Goal: Communication & Community: Ask a question

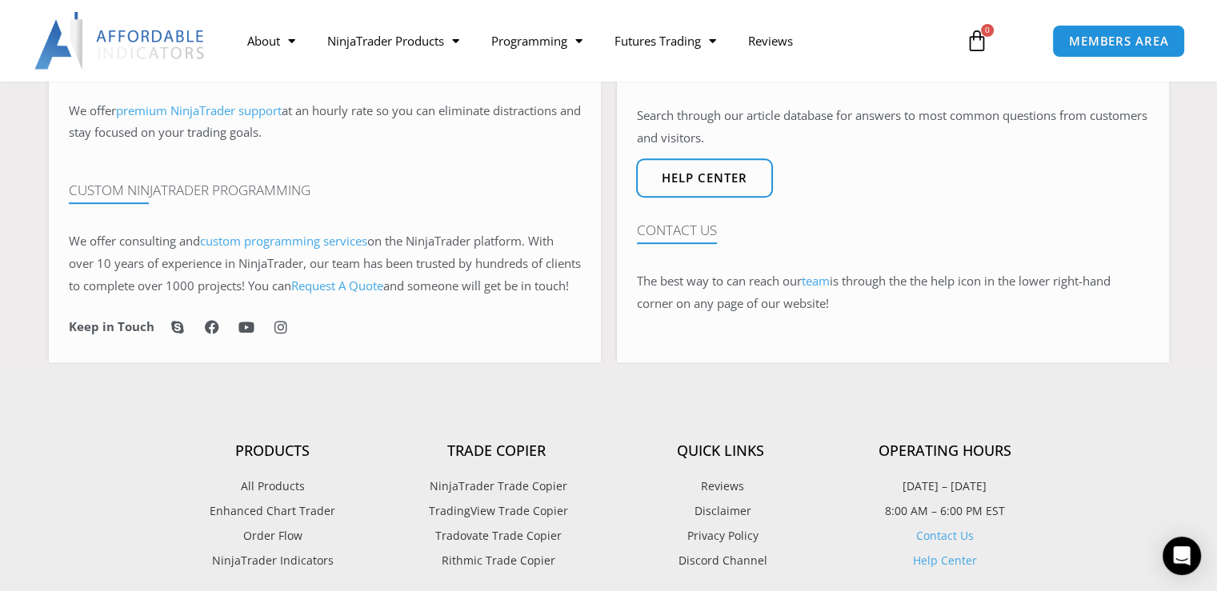
scroll to position [1120, 0]
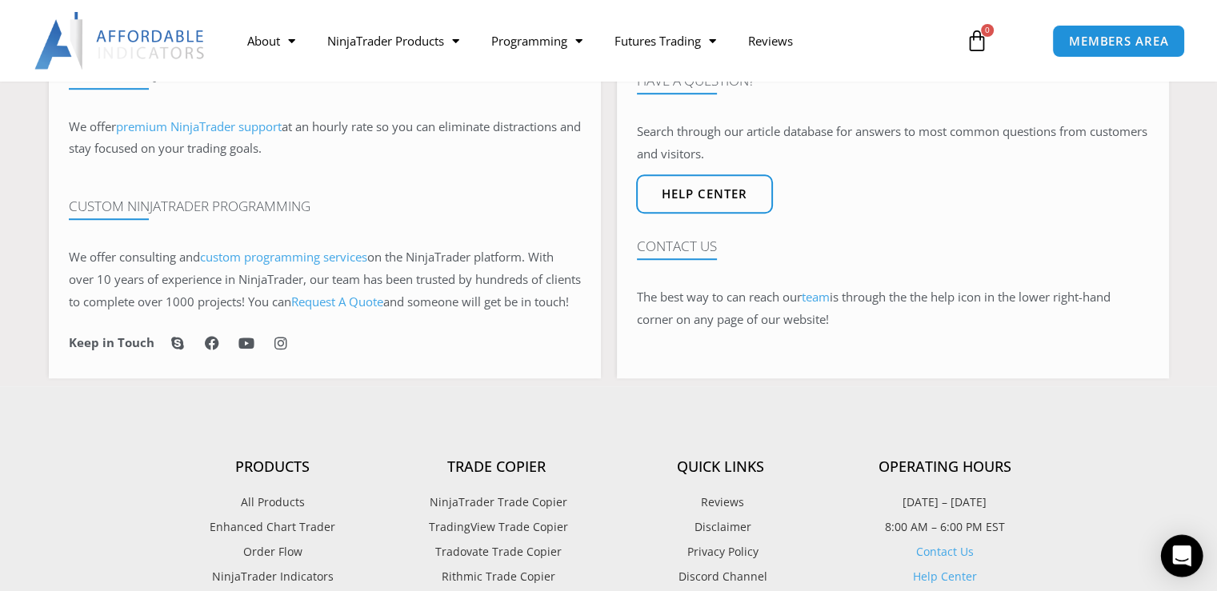
click at [1178, 547] on div "Open Intercom Messenger" at bounding box center [1182, 556] width 42 height 42
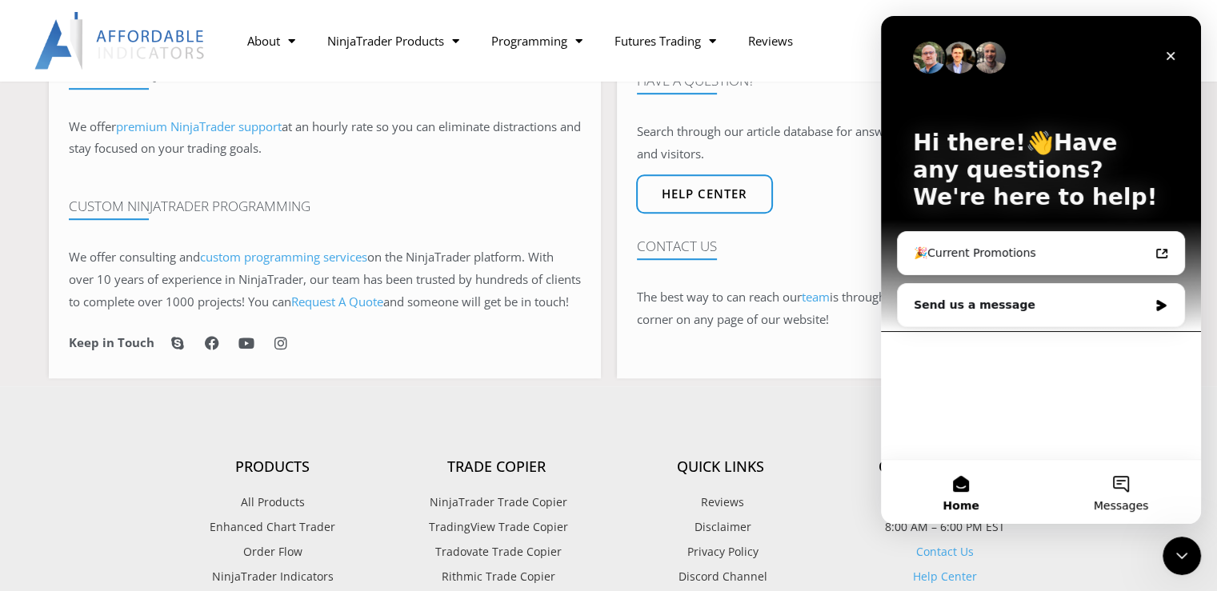
scroll to position [0, 0]
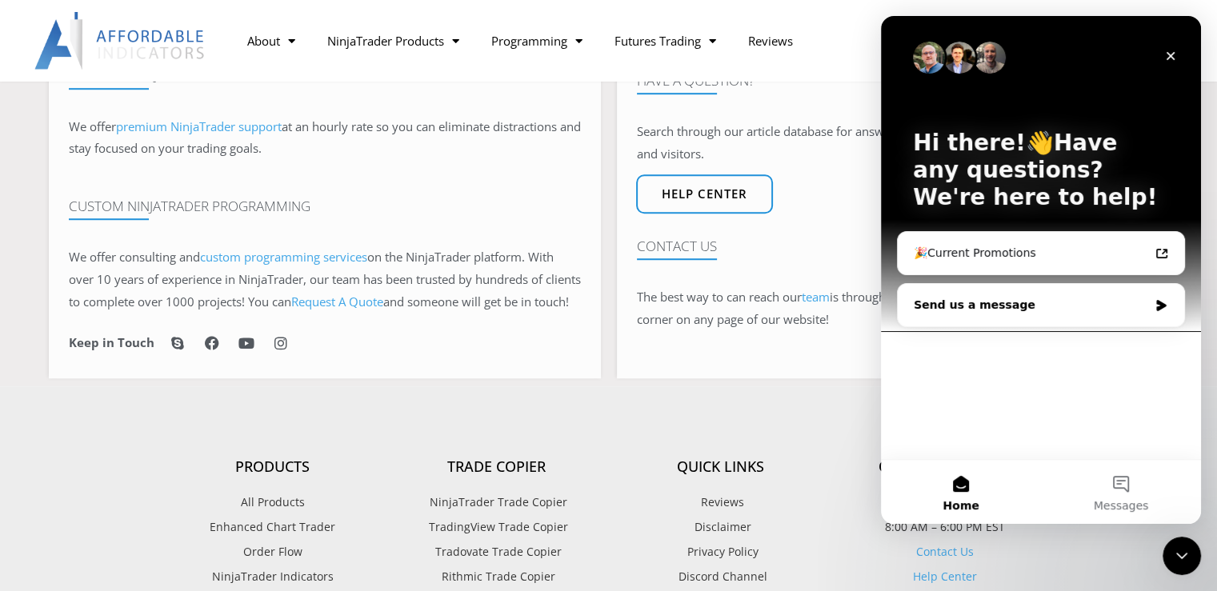
click at [1081, 308] on div "Send us a message" at bounding box center [1031, 305] width 234 height 17
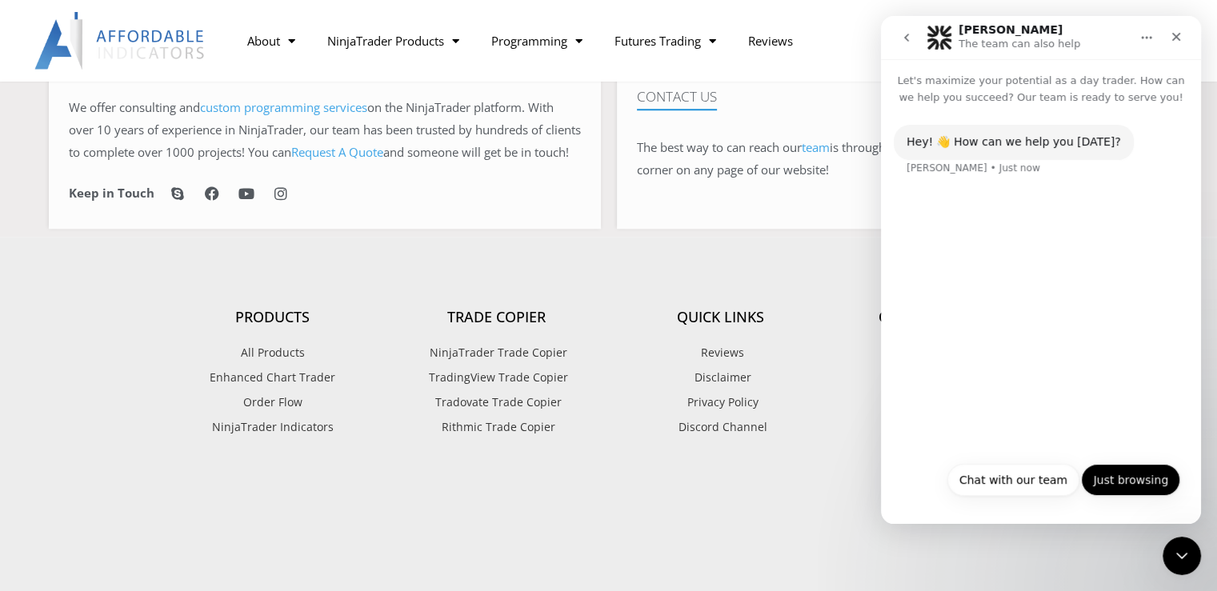
scroll to position [1280, 0]
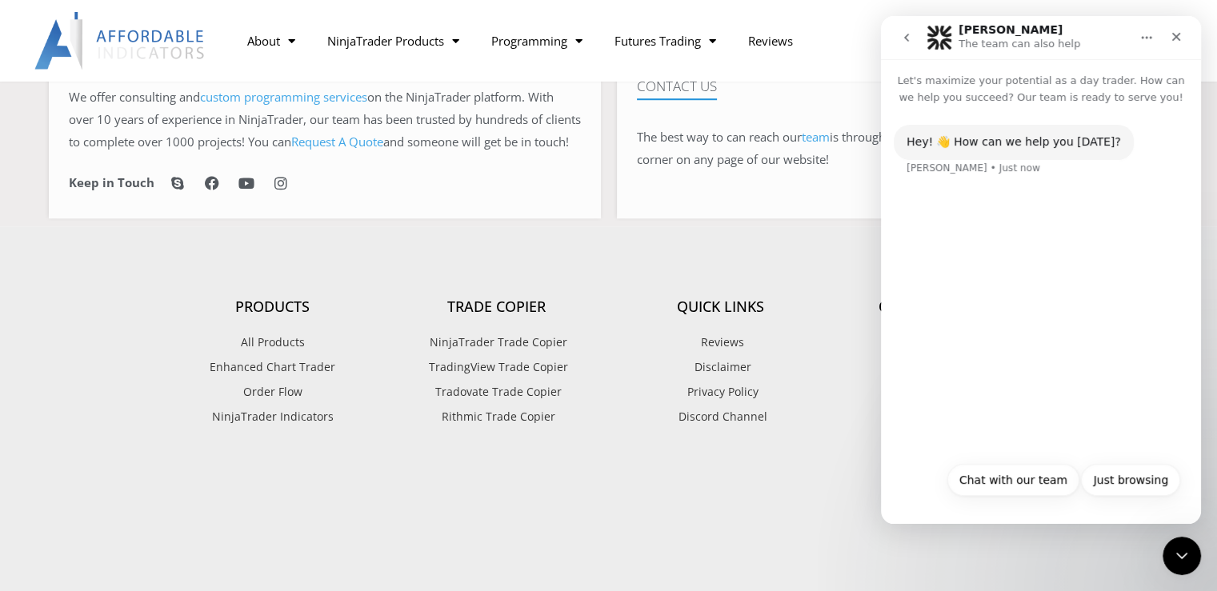
click at [996, 483] on button "Chat with our team" at bounding box center [1013, 480] width 132 height 32
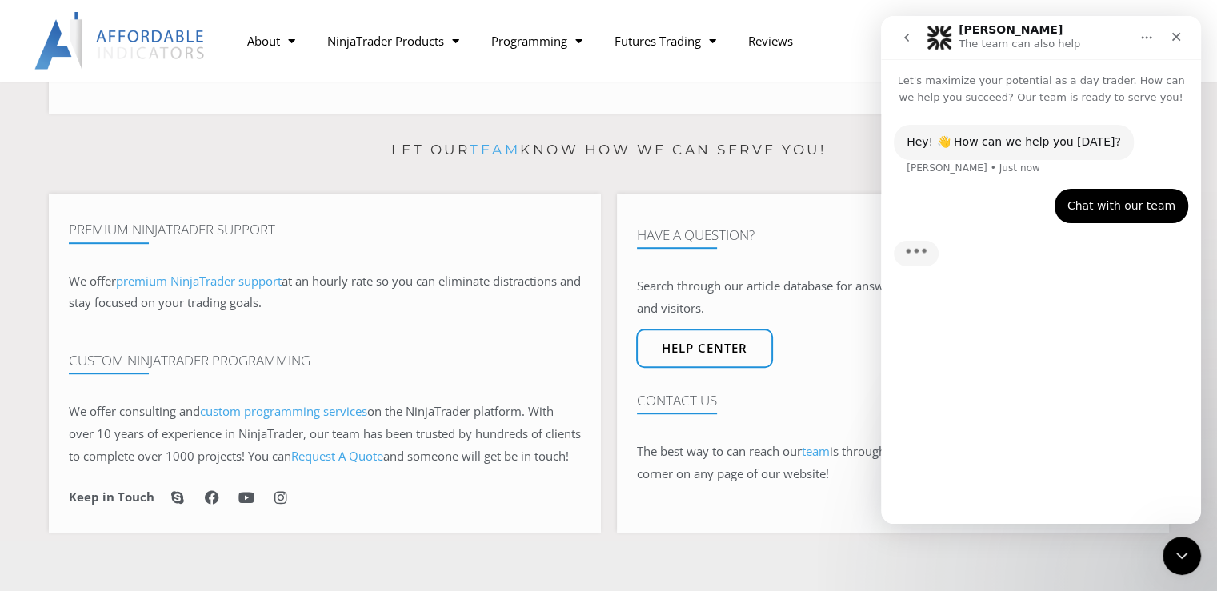
scroll to position [960, 0]
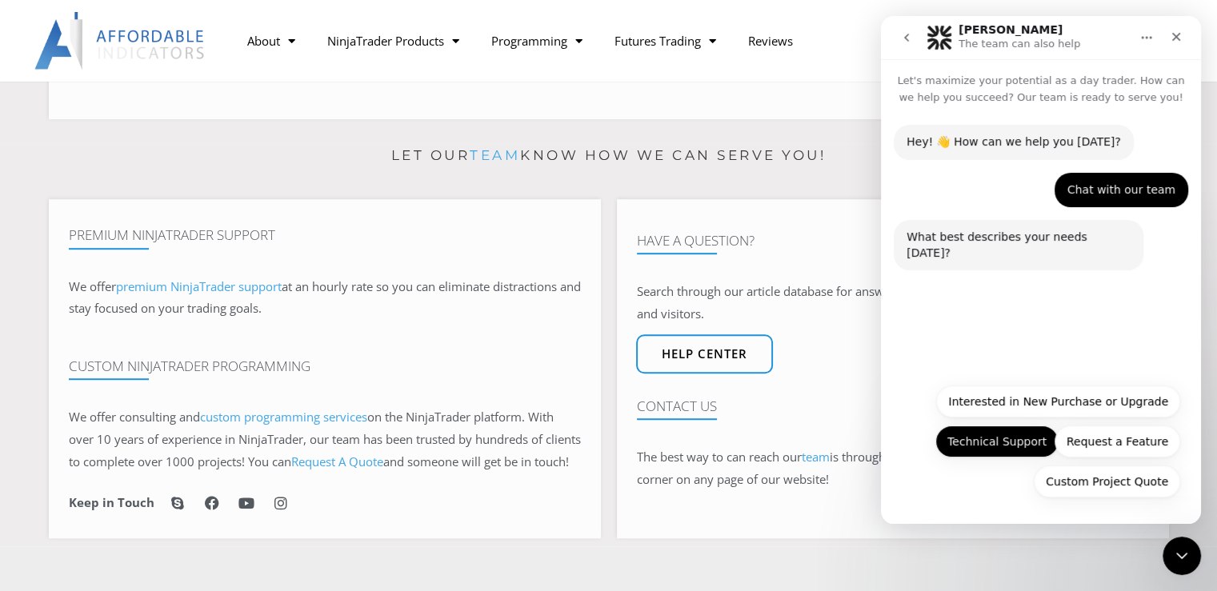
click at [1020, 450] on button "Technical Support" at bounding box center [996, 442] width 123 height 32
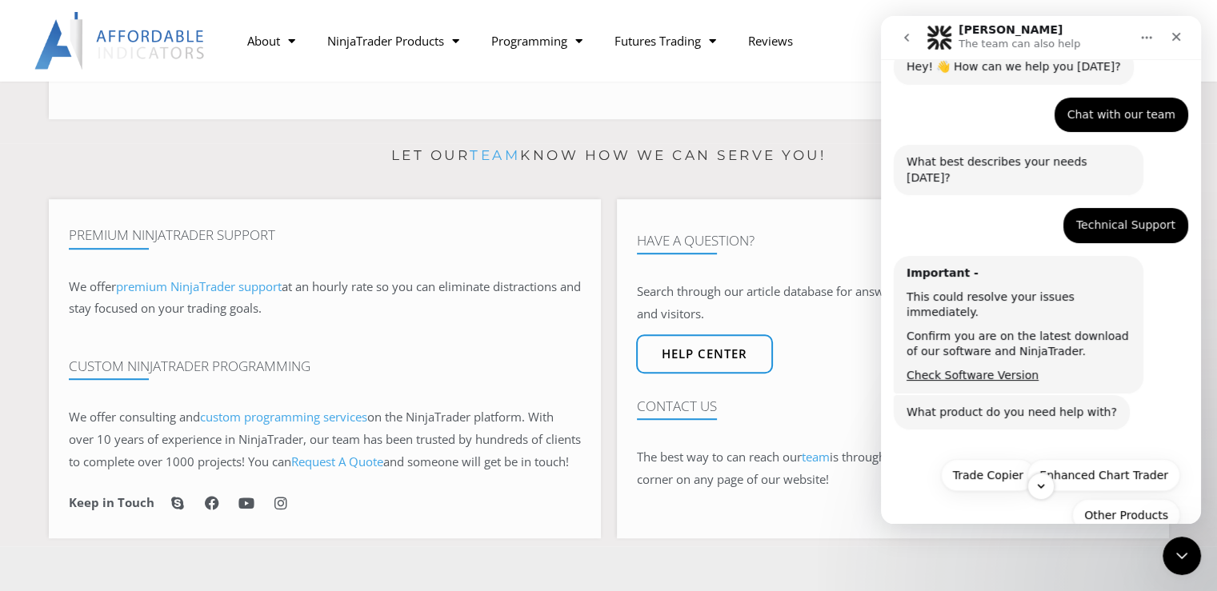
scroll to position [77, 0]
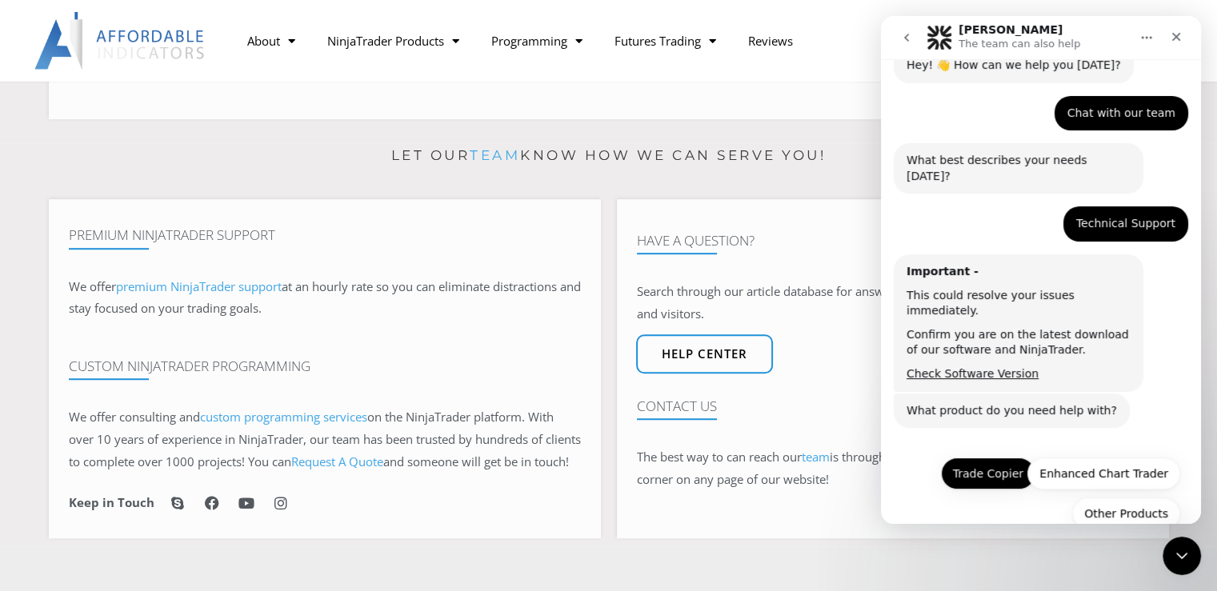
click at [990, 458] on button "Trade Copier" at bounding box center [988, 474] width 94 height 32
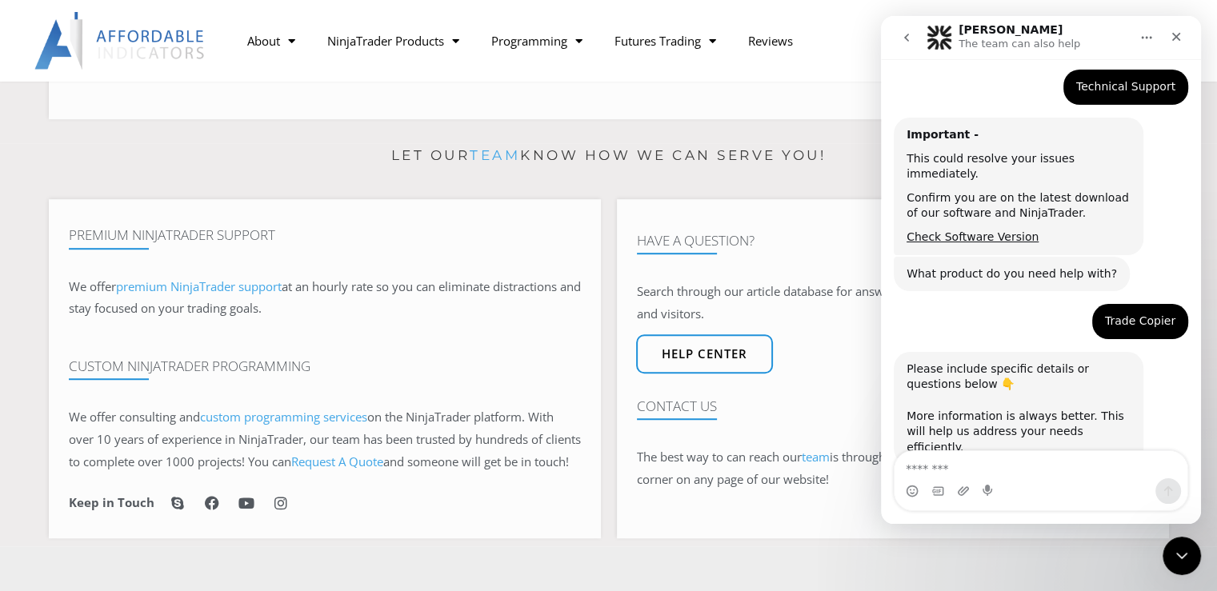
scroll to position [266, 0]
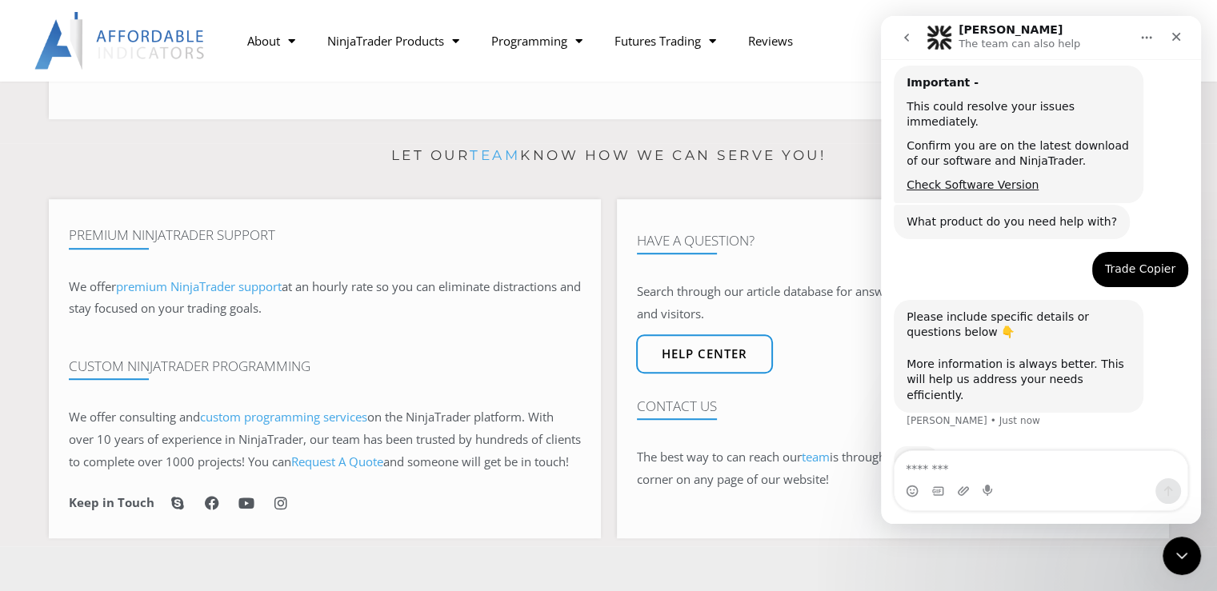
click at [1007, 467] on textarea "Message…" at bounding box center [1041, 464] width 293 height 27
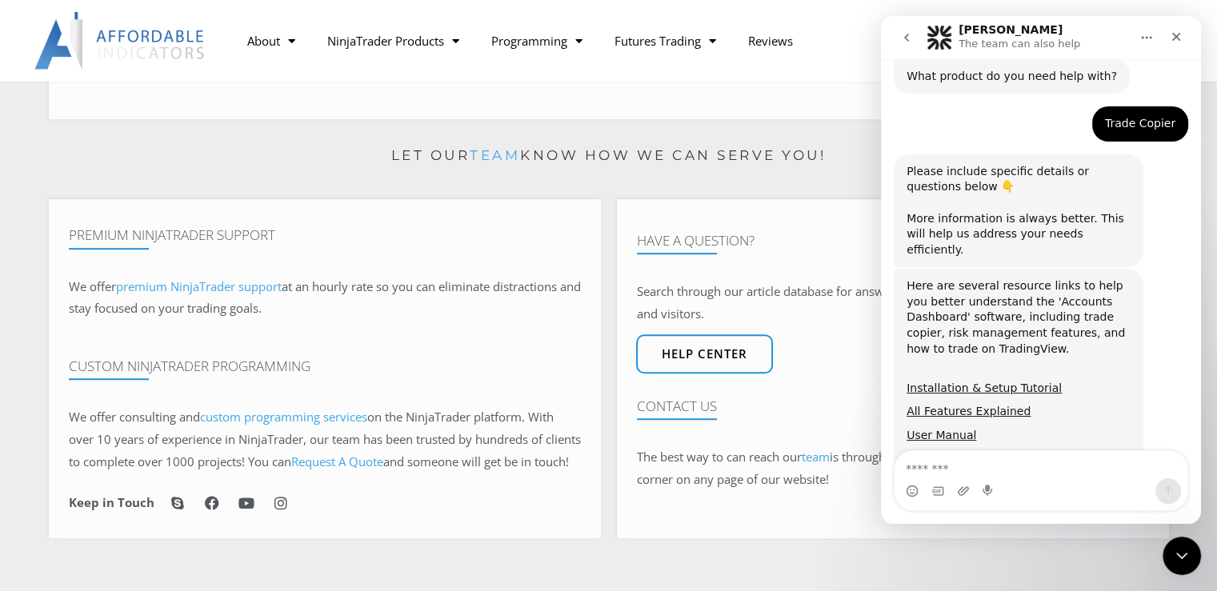
scroll to position [423, 0]
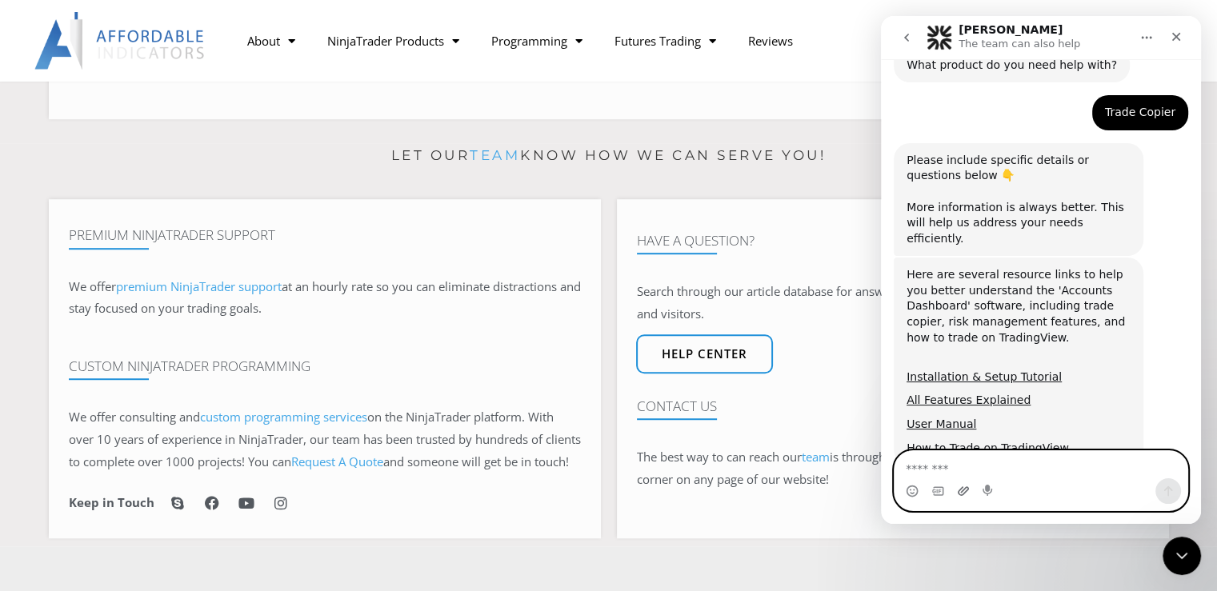
click at [962, 491] on icon "Upload attachment" at bounding box center [963, 491] width 11 height 9
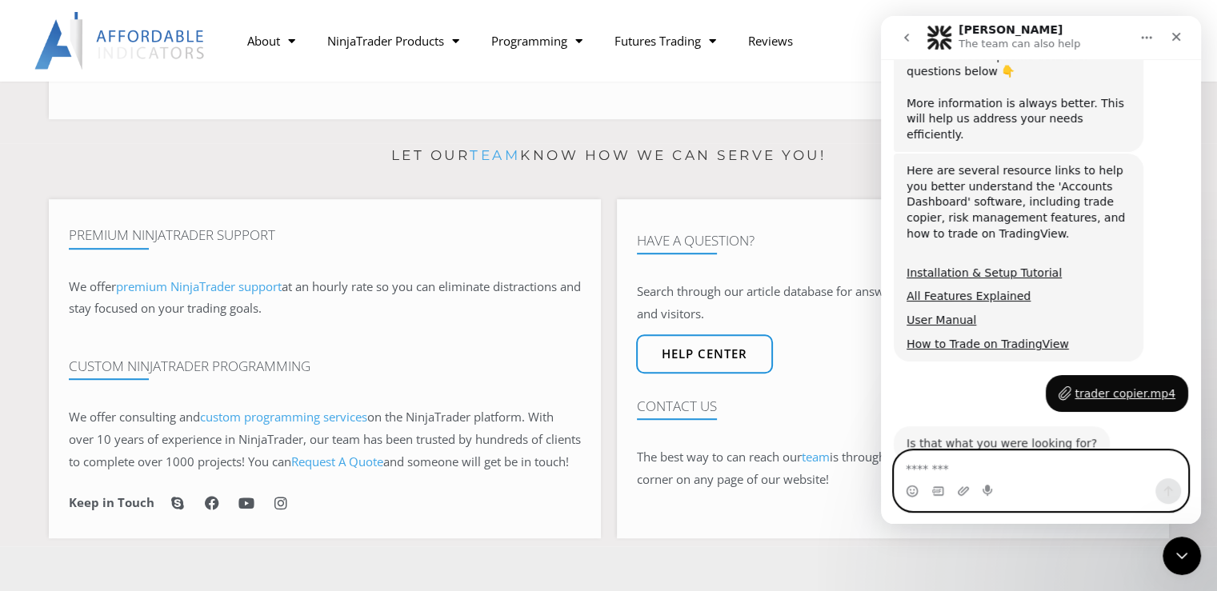
scroll to position [520, 0]
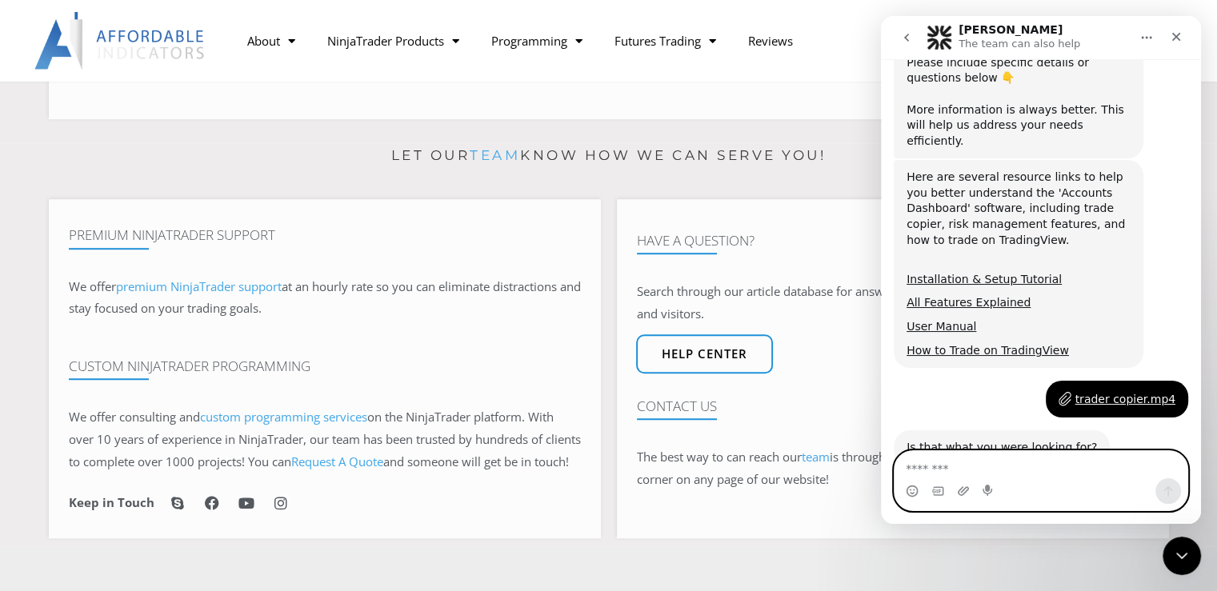
click at [977, 471] on textarea "Message…" at bounding box center [1041, 464] width 293 height 27
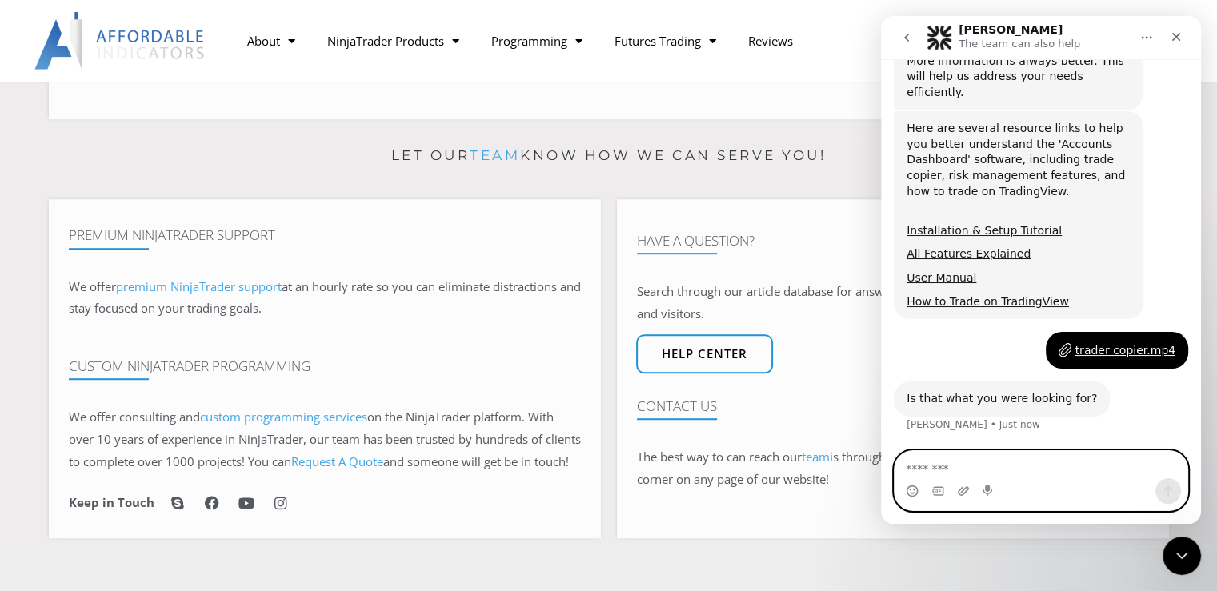
scroll to position [573, 0]
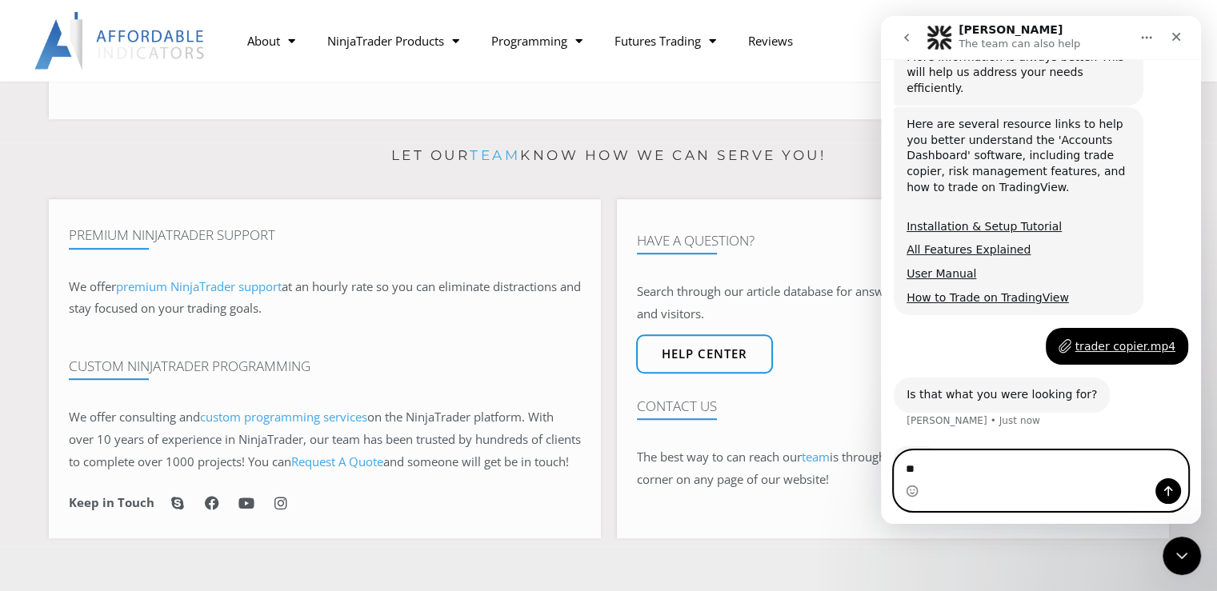
type textarea "*"
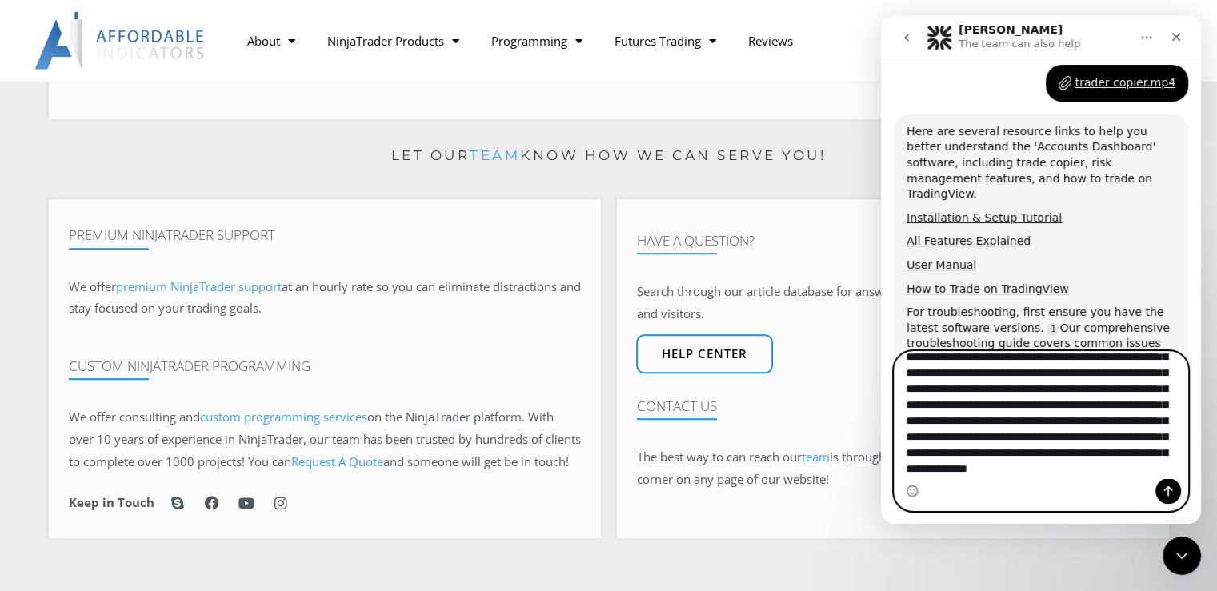
scroll to position [0, 0]
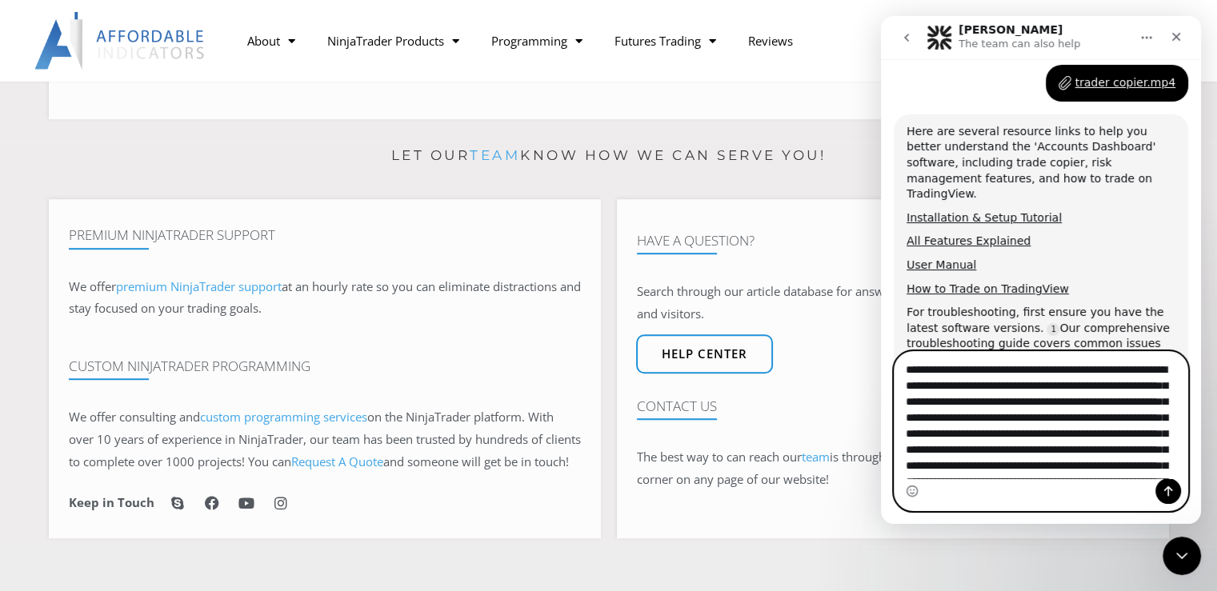
drag, startPoint x: 1112, startPoint y: 475, endPoint x: 834, endPoint y: 315, distance: 320.8
click at [881, 315] on html "[PERSON_NAME] The team can also help Let's maximize your potential as a day tra…" at bounding box center [1041, 270] width 320 height 508
paste textarea "Message…"
drag, startPoint x: 1079, startPoint y: 467, endPoint x: 863, endPoint y: 334, distance: 253.2
click at [881, 334] on html "[PERSON_NAME] The team can also help Let's maximize your potential as a day tra…" at bounding box center [1041, 270] width 320 height 508
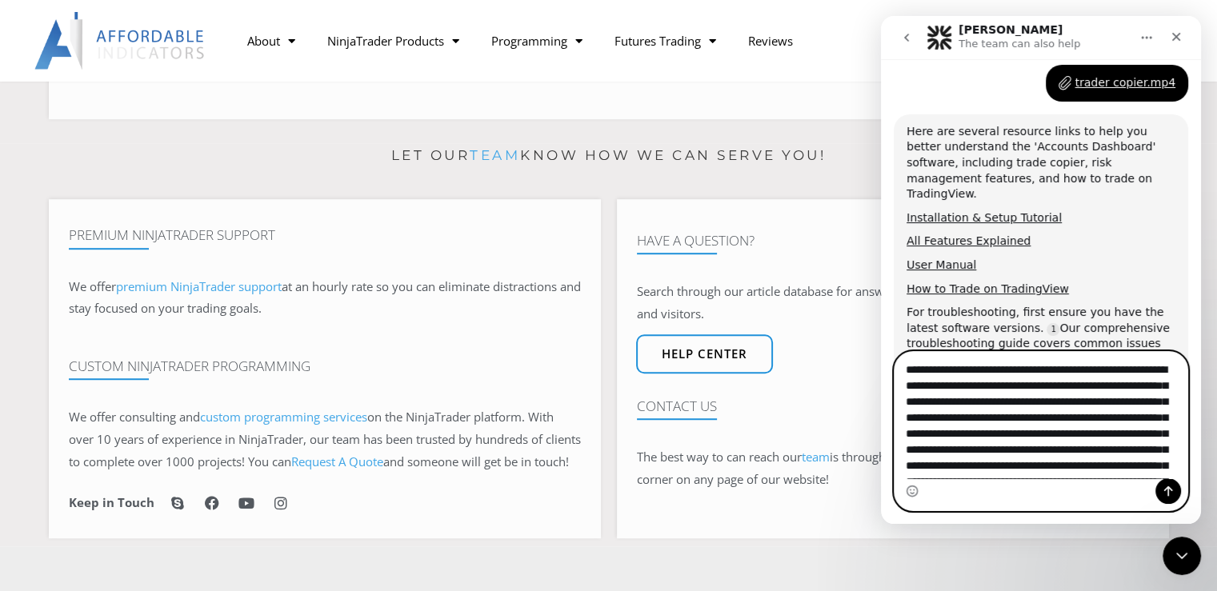
paste textarea "Message…"
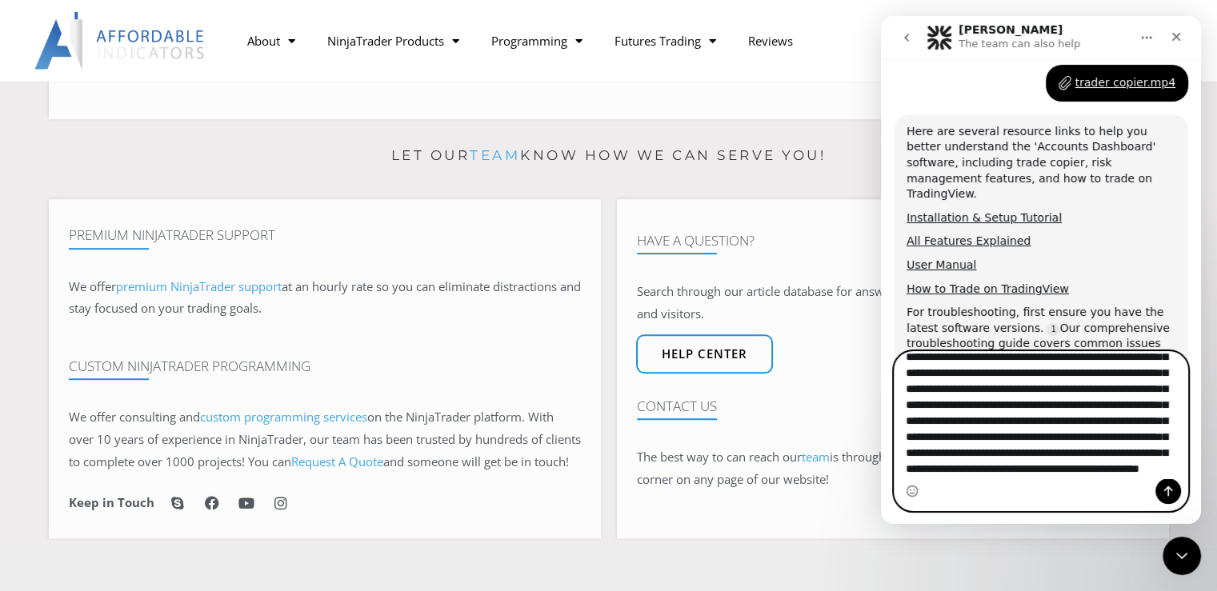
scroll to position [77, 0]
type textarea "**********"
click at [1172, 491] on icon "Send a message…" at bounding box center [1168, 491] width 13 height 13
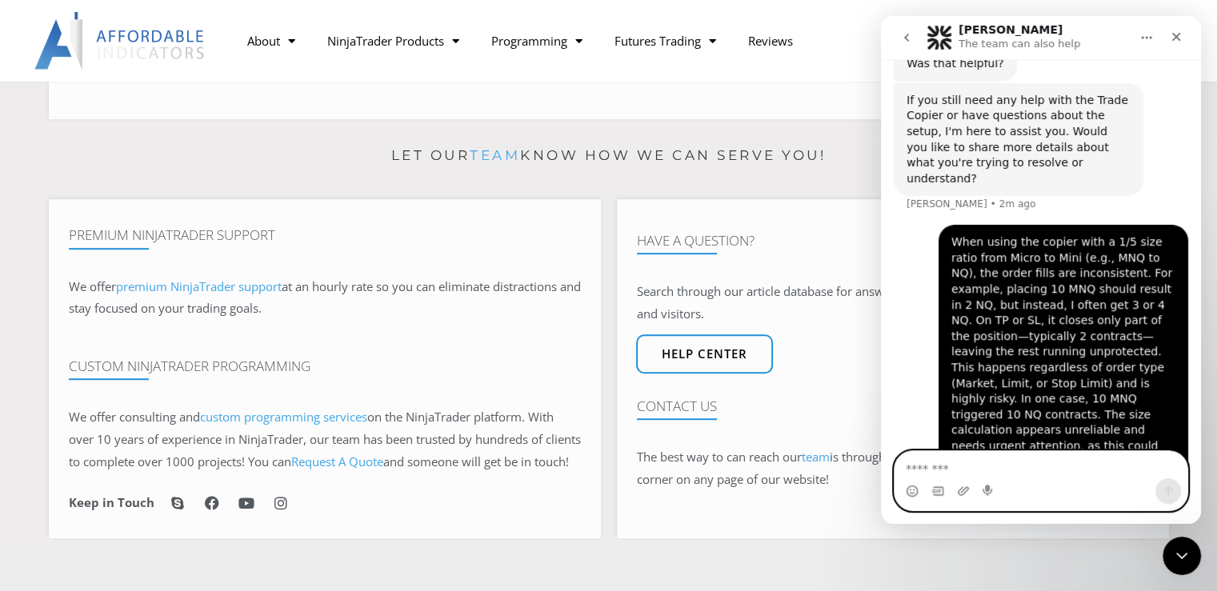
scroll to position [1224, 0]
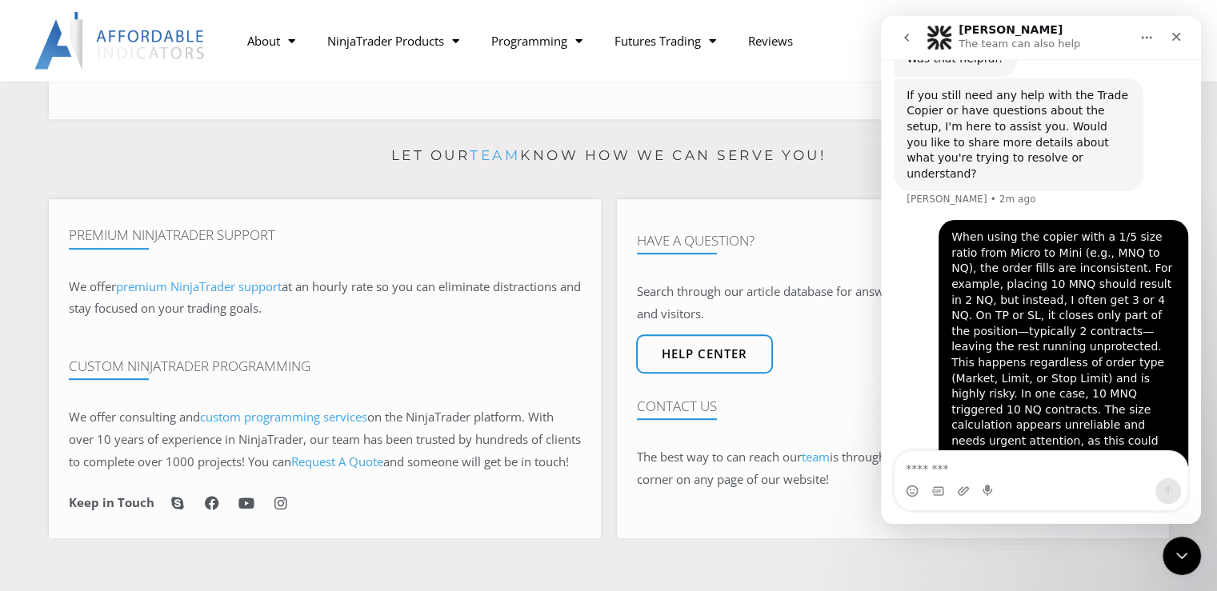
click at [962, 500] on div "Intercom messenger" at bounding box center [963, 492] width 13 height 26
click at [969, 495] on icon "Upload attachment" at bounding box center [963, 491] width 13 height 13
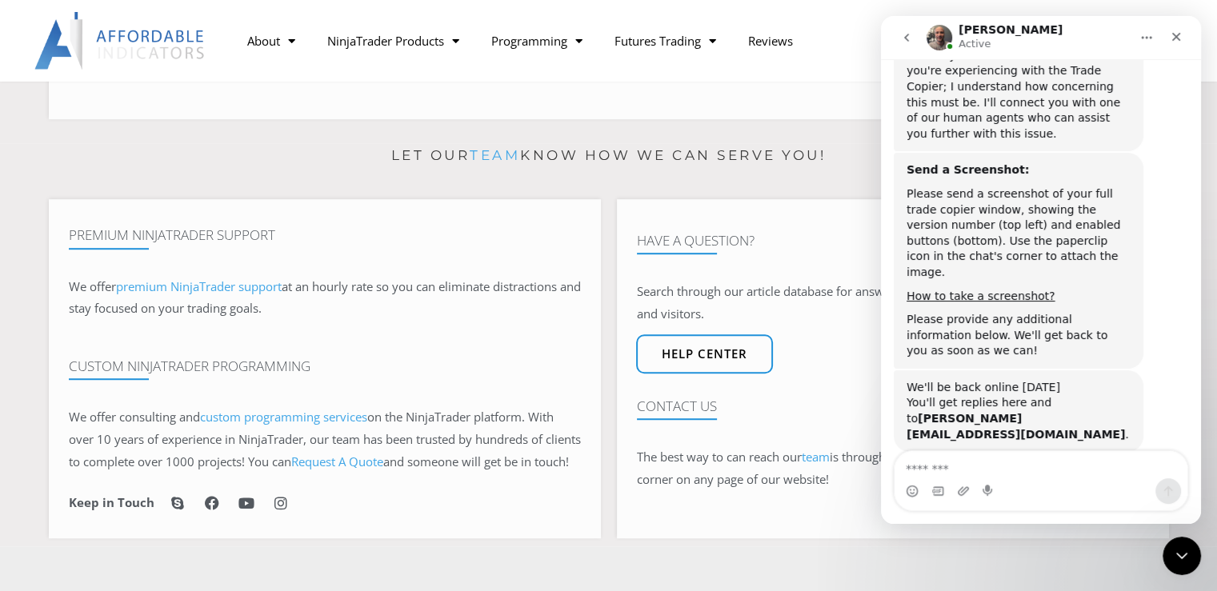
scroll to position [1749, 0]
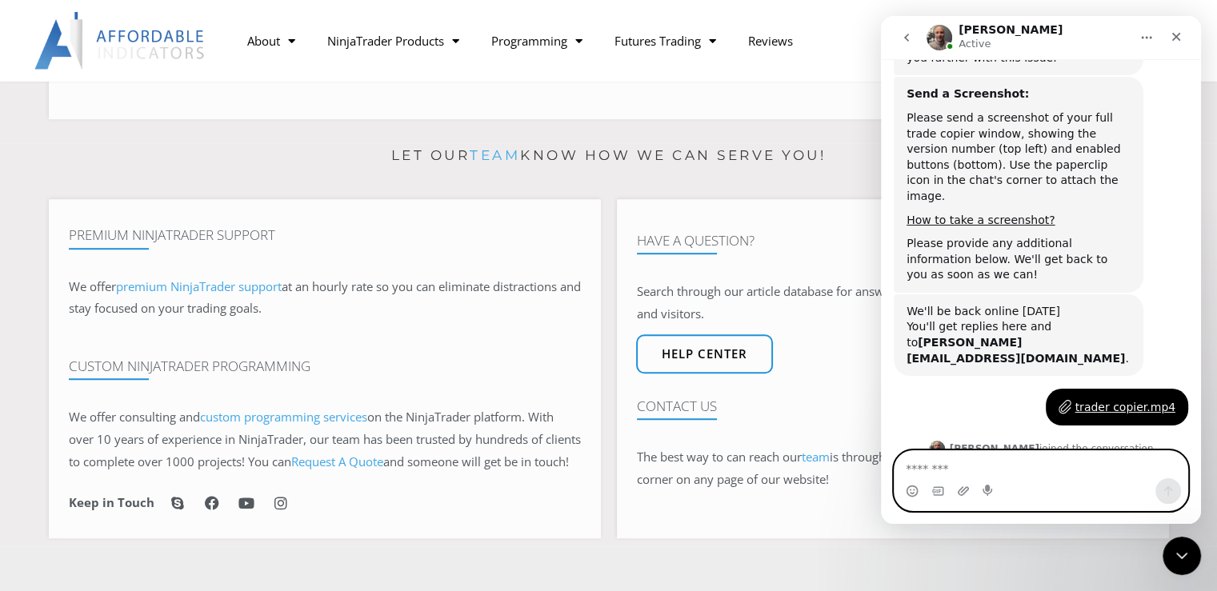
click at [970, 465] on textarea "Message…" at bounding box center [1041, 464] width 293 height 27
type textarea "*"
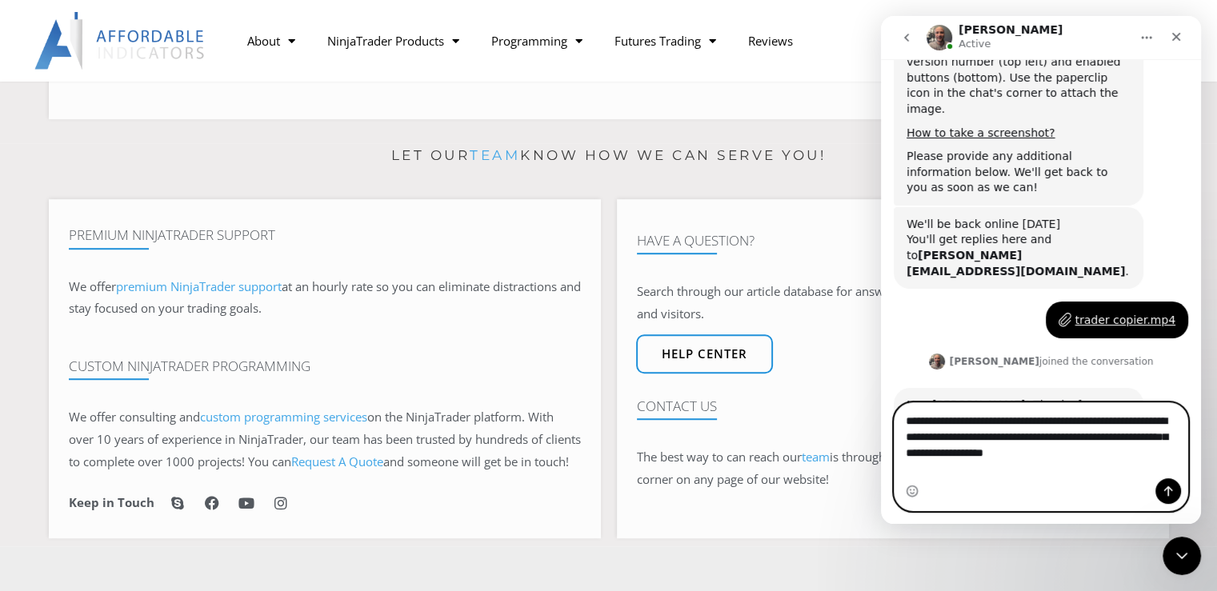
scroll to position [1833, 0]
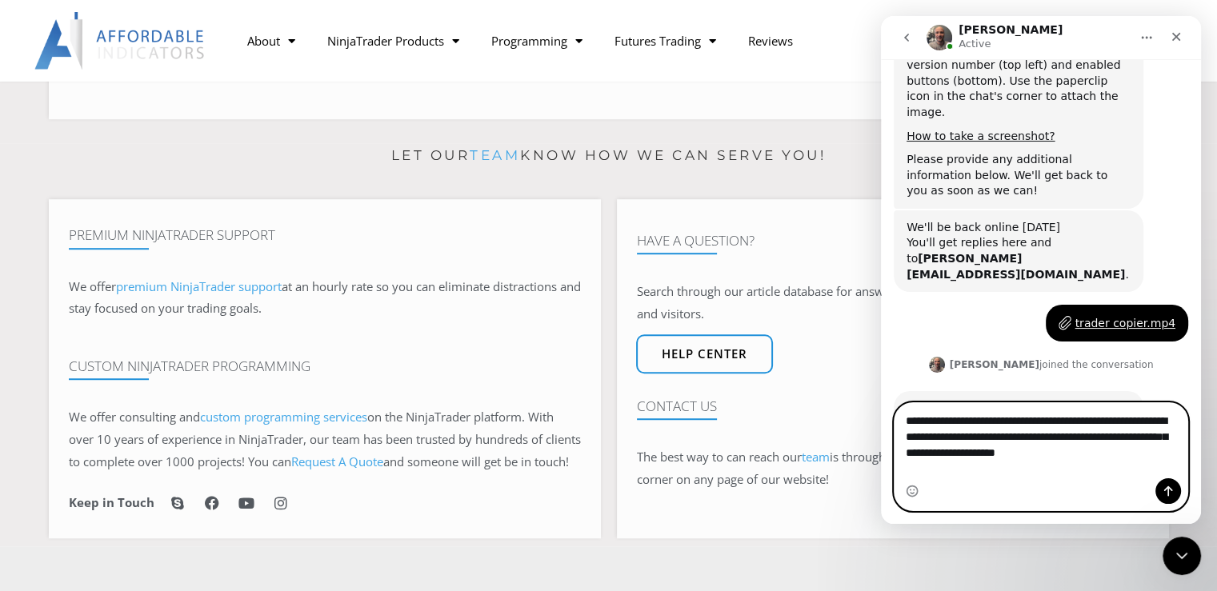
type textarea "**********"
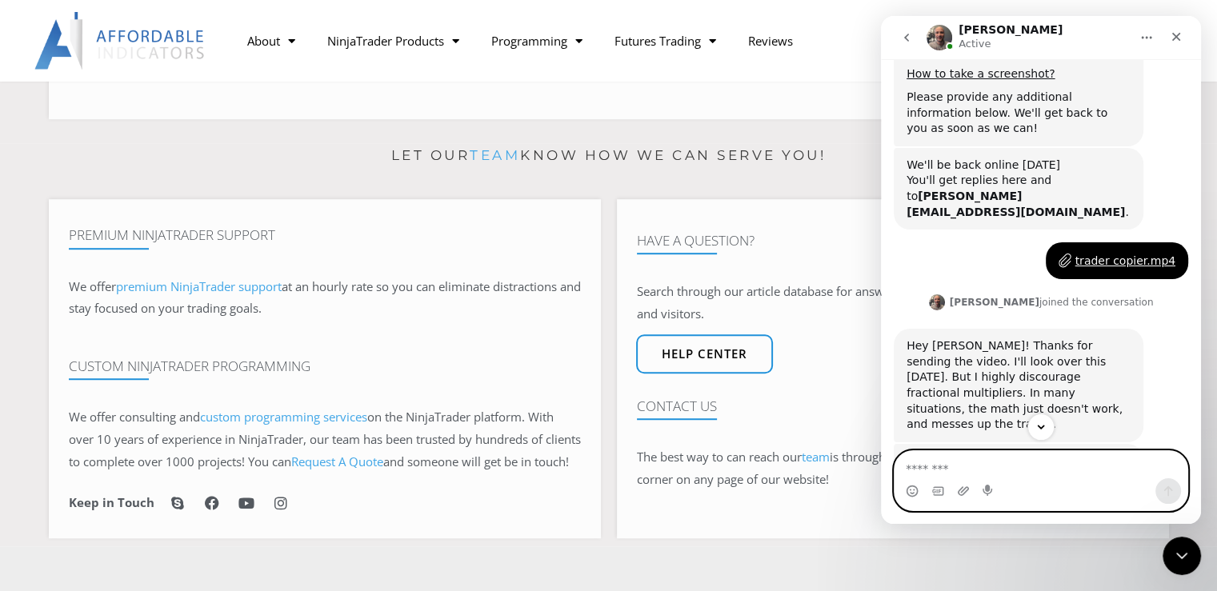
scroll to position [1940, 0]
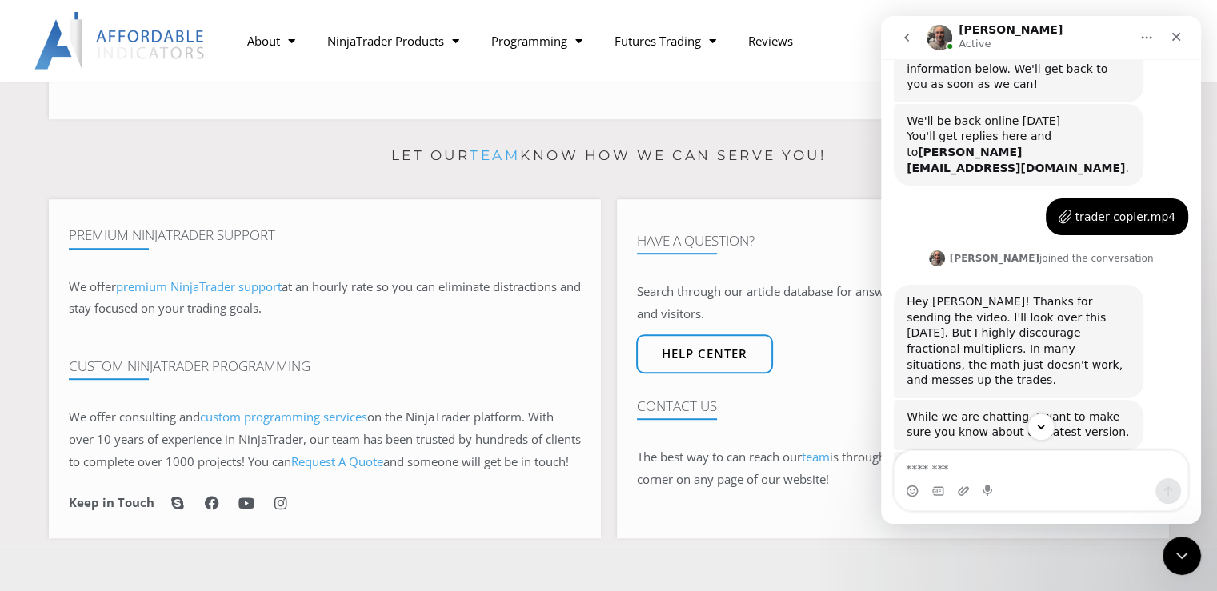
click at [1051, 557] on link "NinjaScript Downloads" at bounding box center [988, 563] width 126 height 13
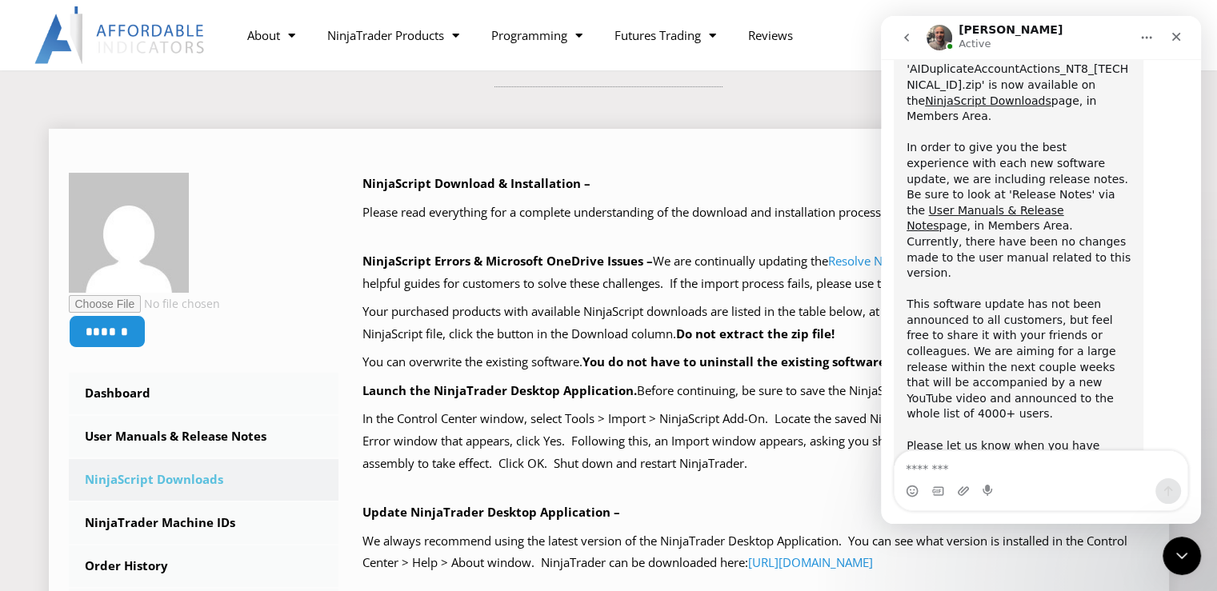
scroll to position [2465, 0]
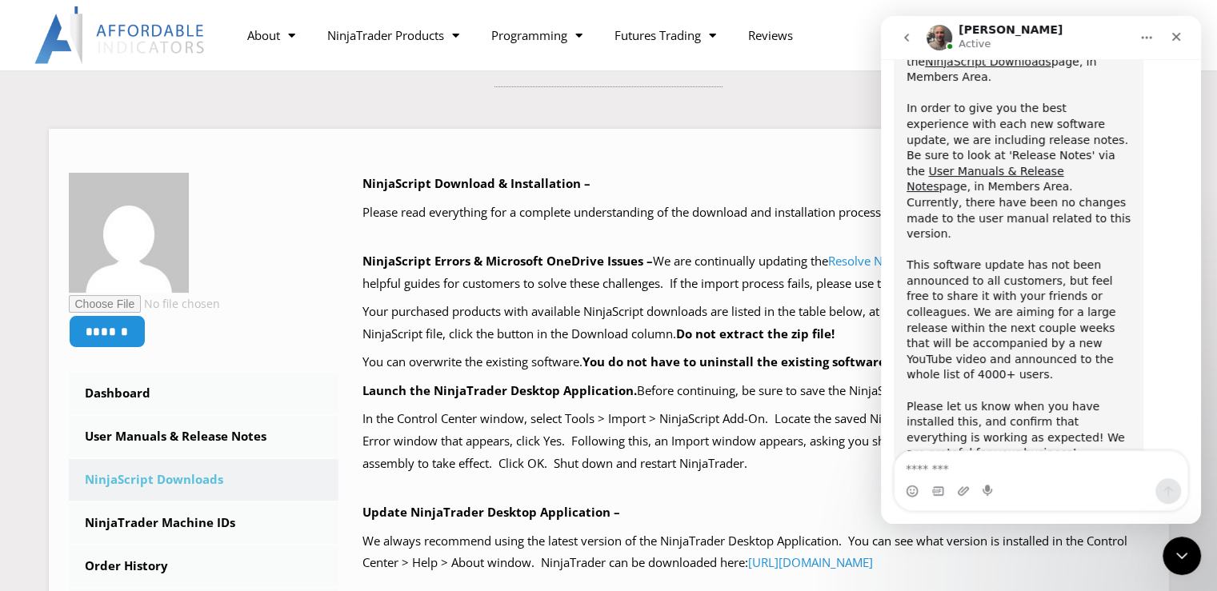
click at [1036, 461] on textarea "Message…" at bounding box center [1041, 464] width 293 height 27
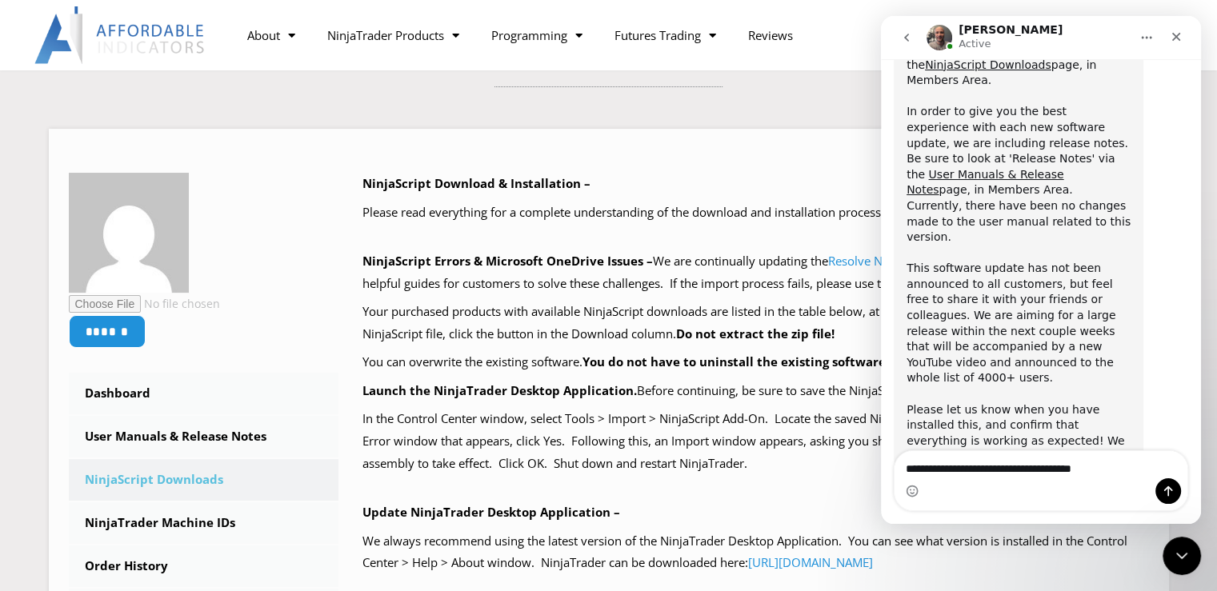
type textarea "**********"
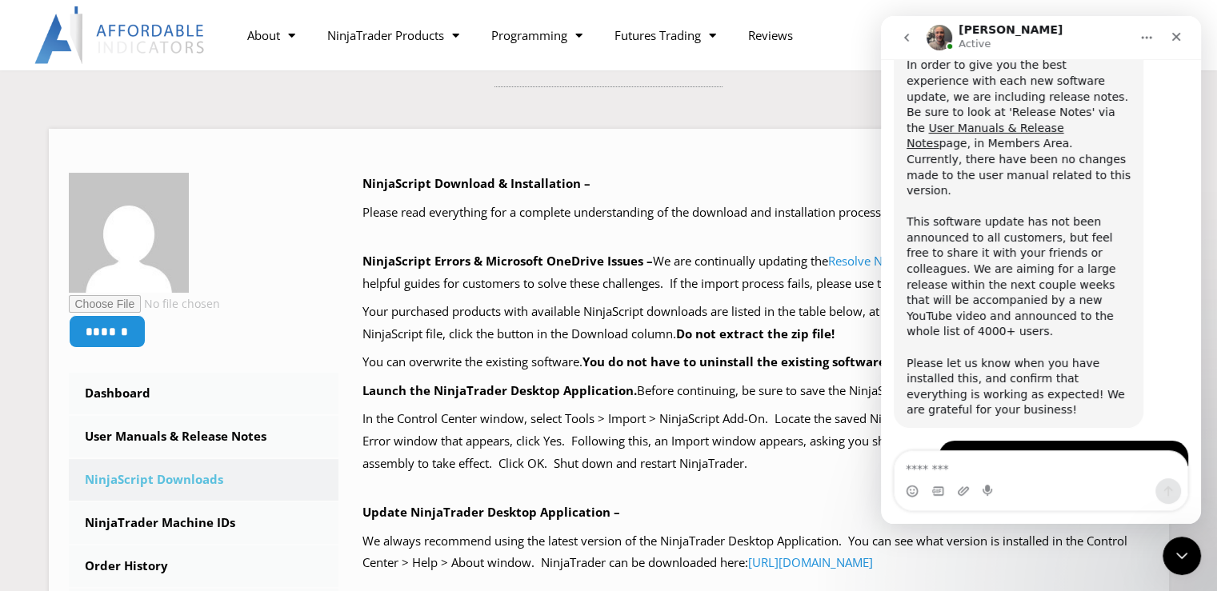
scroll to position [2488, 0]
type textarea "******"
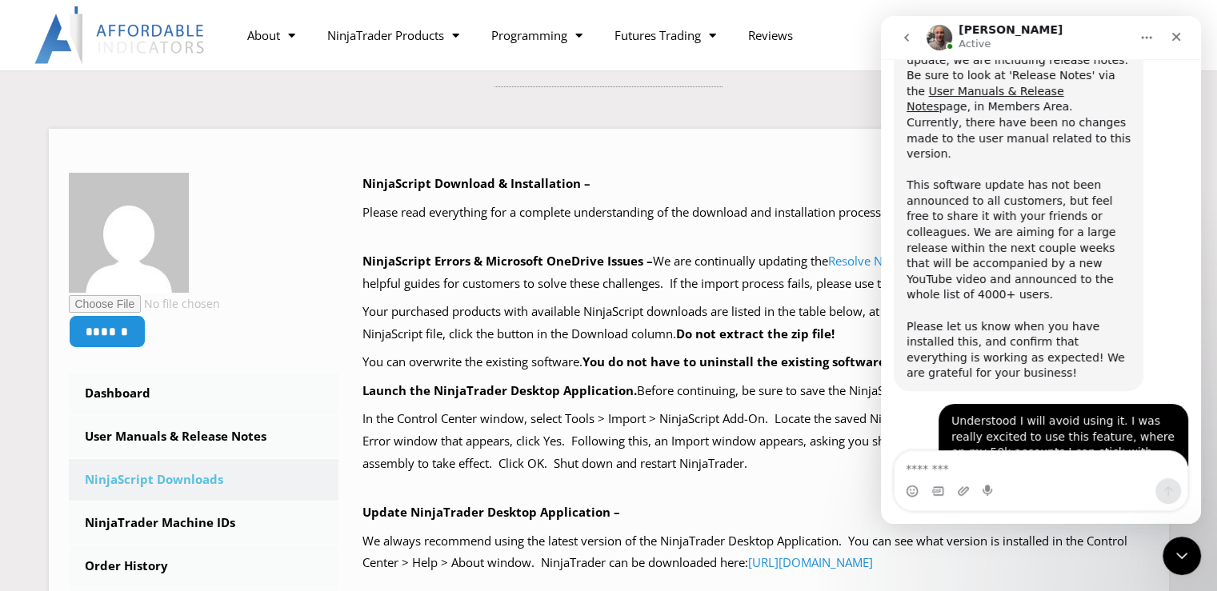
scroll to position [2525, 0]
click at [793, 475] on div "NinjaScript Download & Installation – Please read everything for a complete und…" at bounding box center [755, 524] width 787 height 702
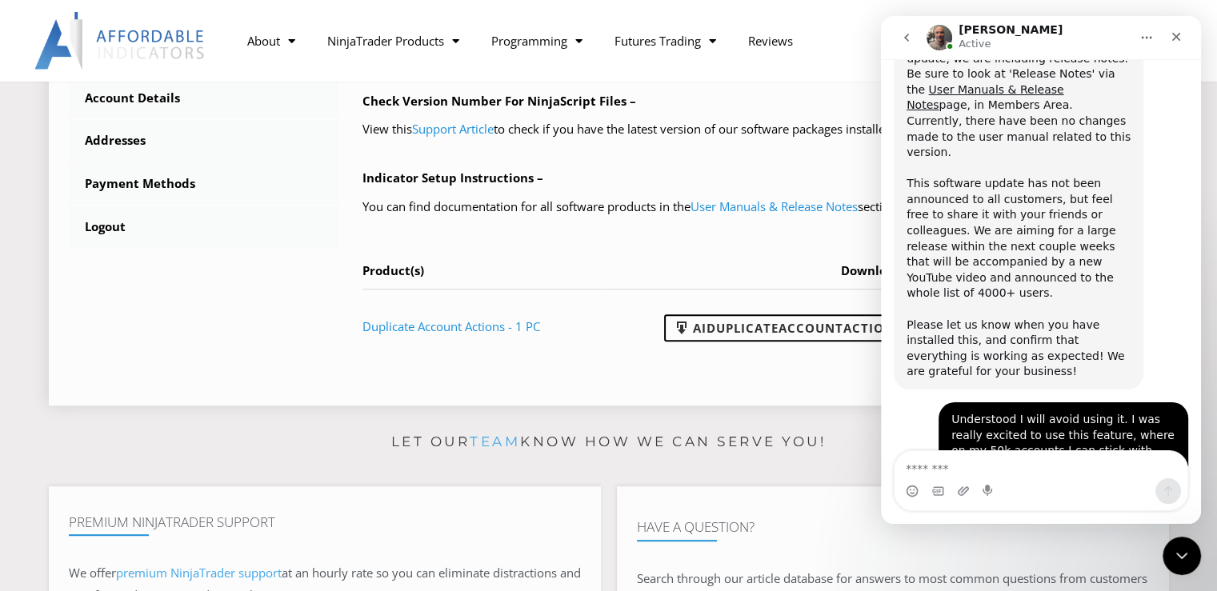
scroll to position [720, 0]
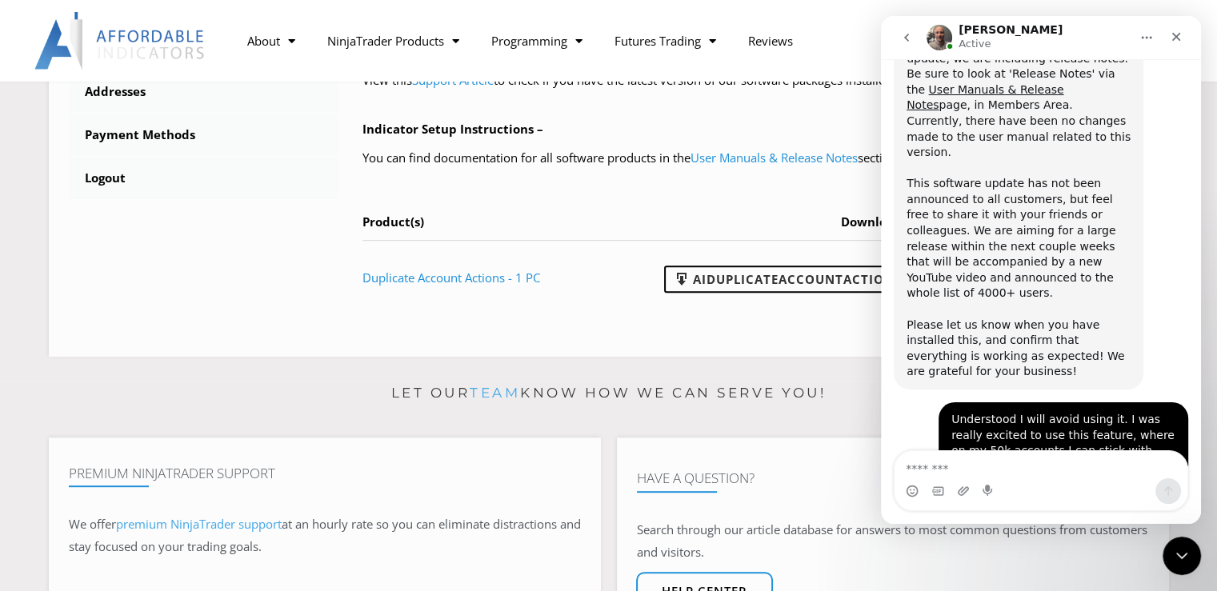
click at [910, 38] on icon "go back" at bounding box center [906, 37] width 13 height 13
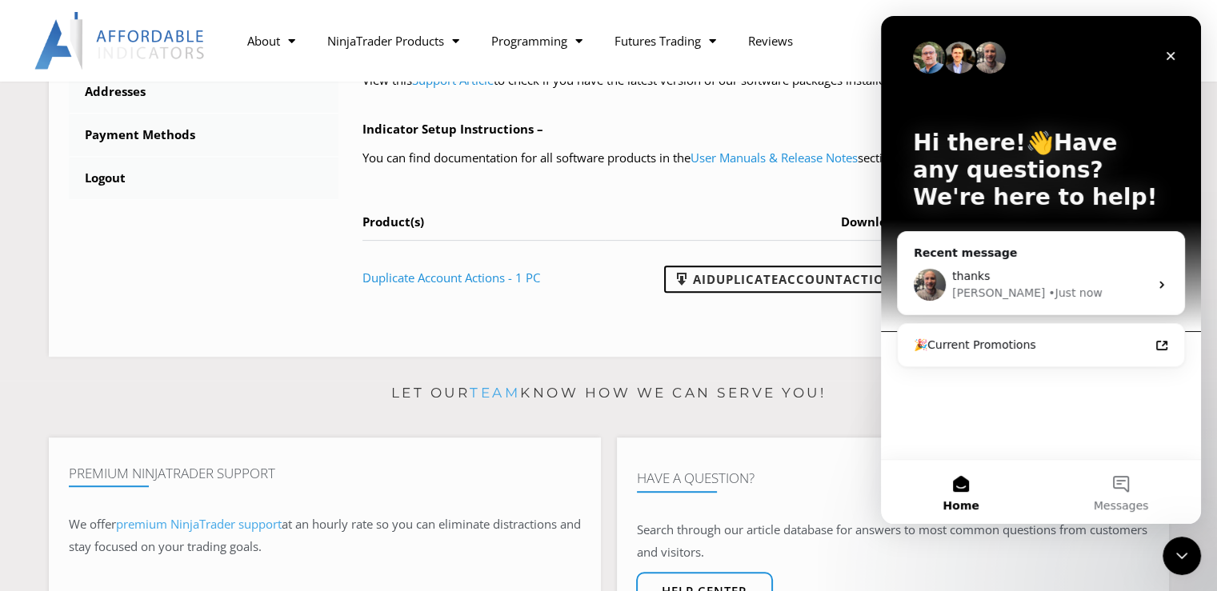
scroll to position [0, 0]
click at [1176, 55] on icon "Close" at bounding box center [1170, 56] width 13 height 13
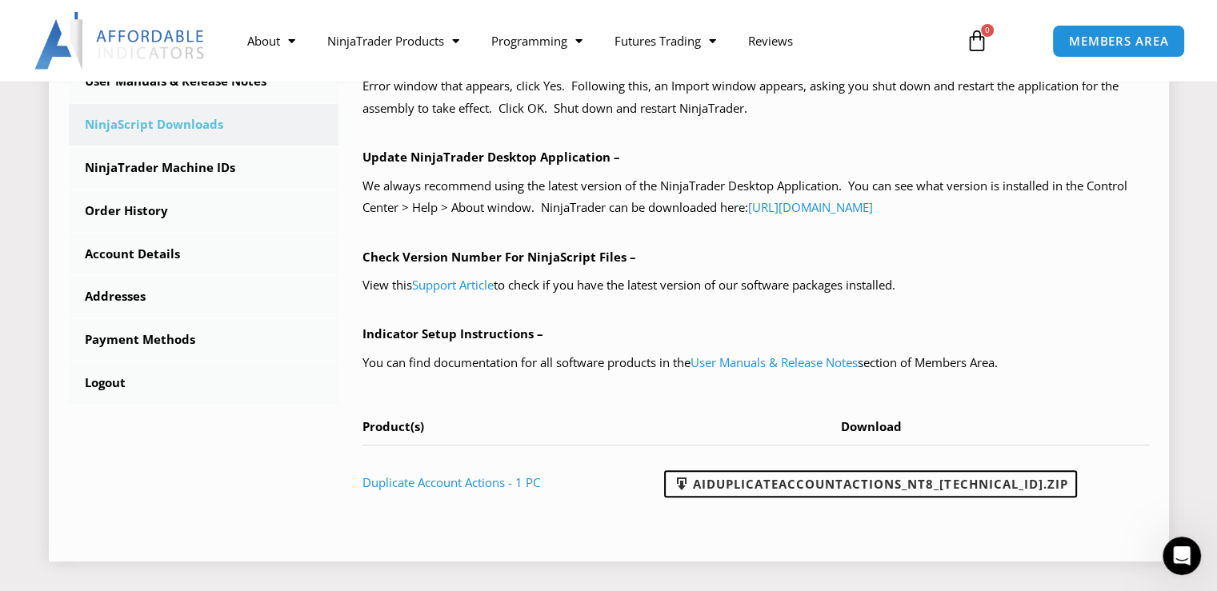
scroll to position [560, 0]
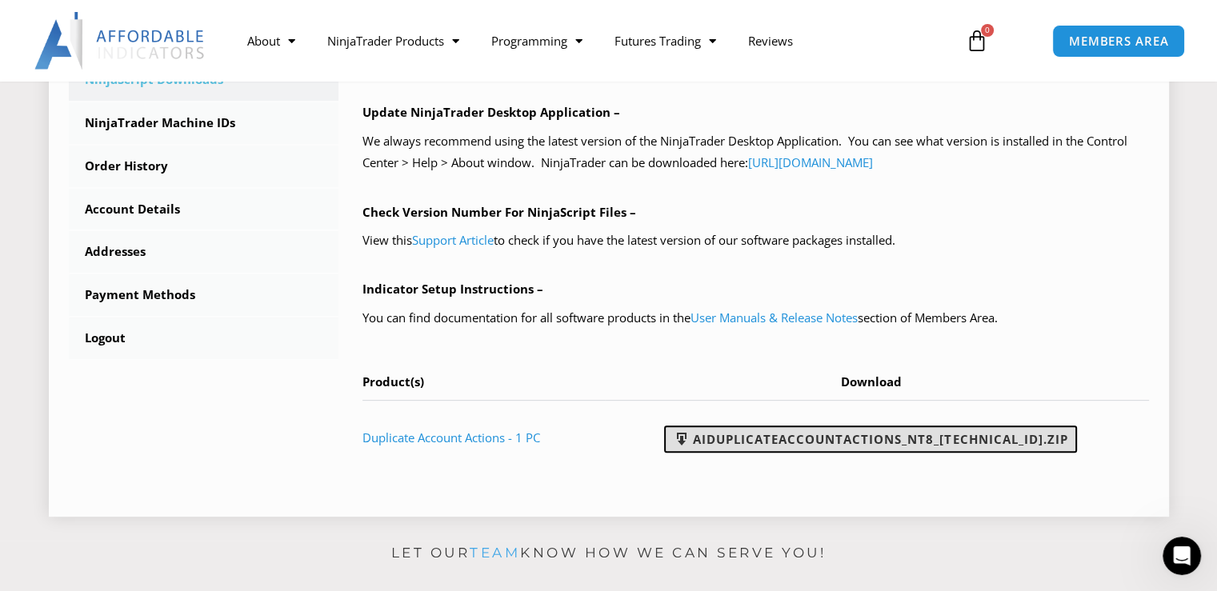
click at [866, 440] on link "AIDuplicateAccountActions_NT8_25.9.18.2.zip" at bounding box center [870, 439] width 413 height 27
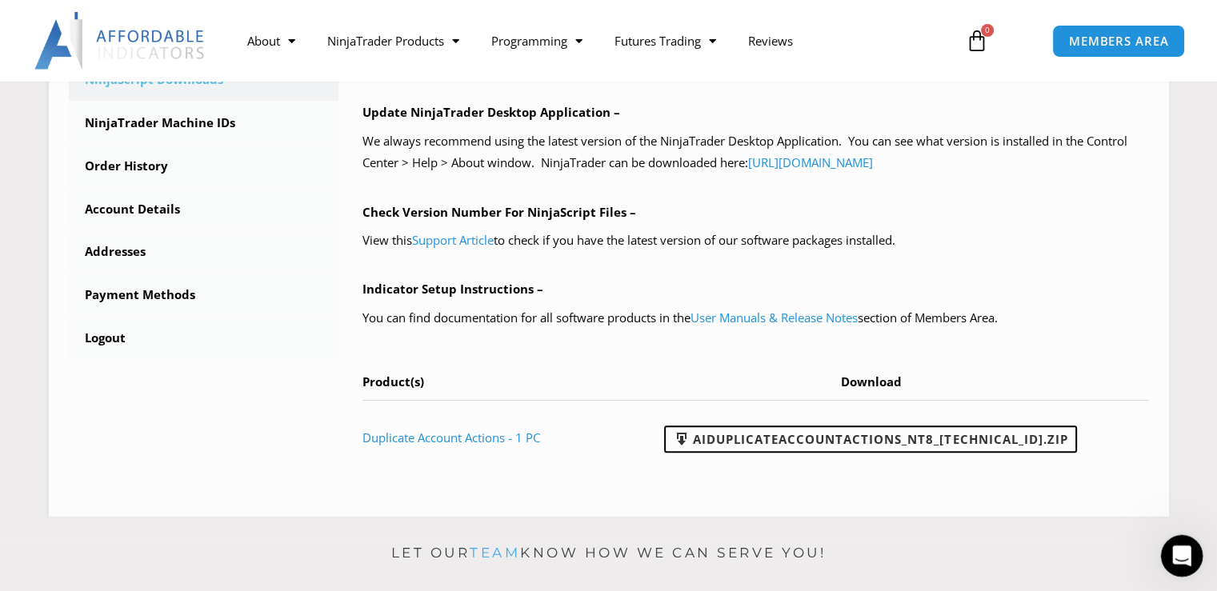
click at [1192, 556] on div "Open Intercom Messenger" at bounding box center [1179, 553] width 53 height 53
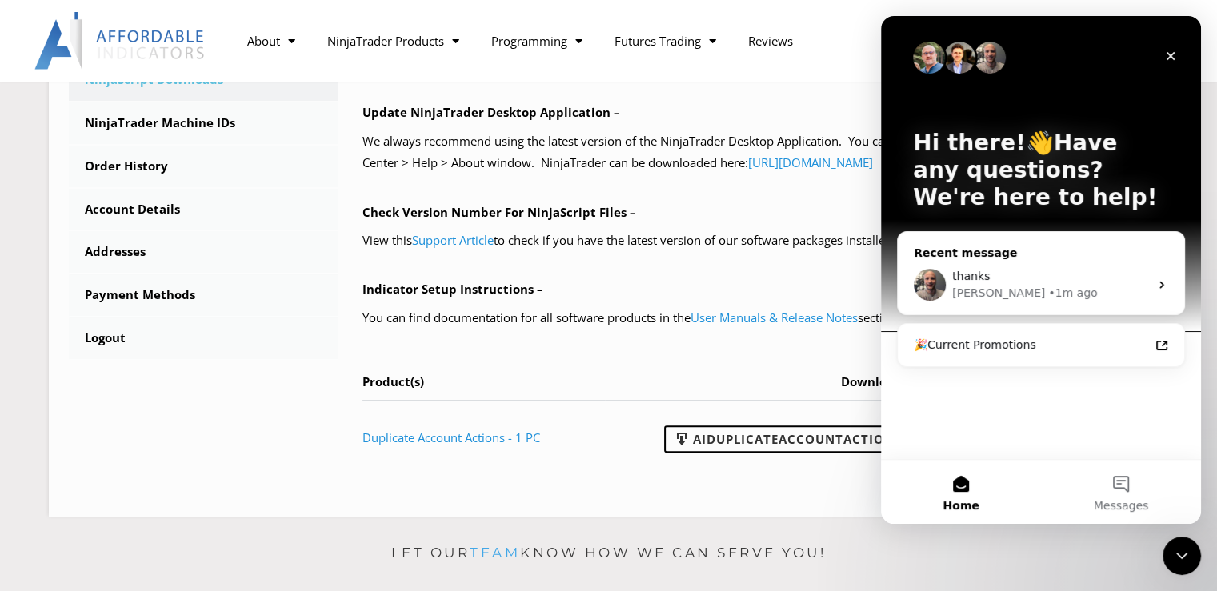
click at [1048, 300] on div "• 1m ago" at bounding box center [1072, 293] width 49 height 17
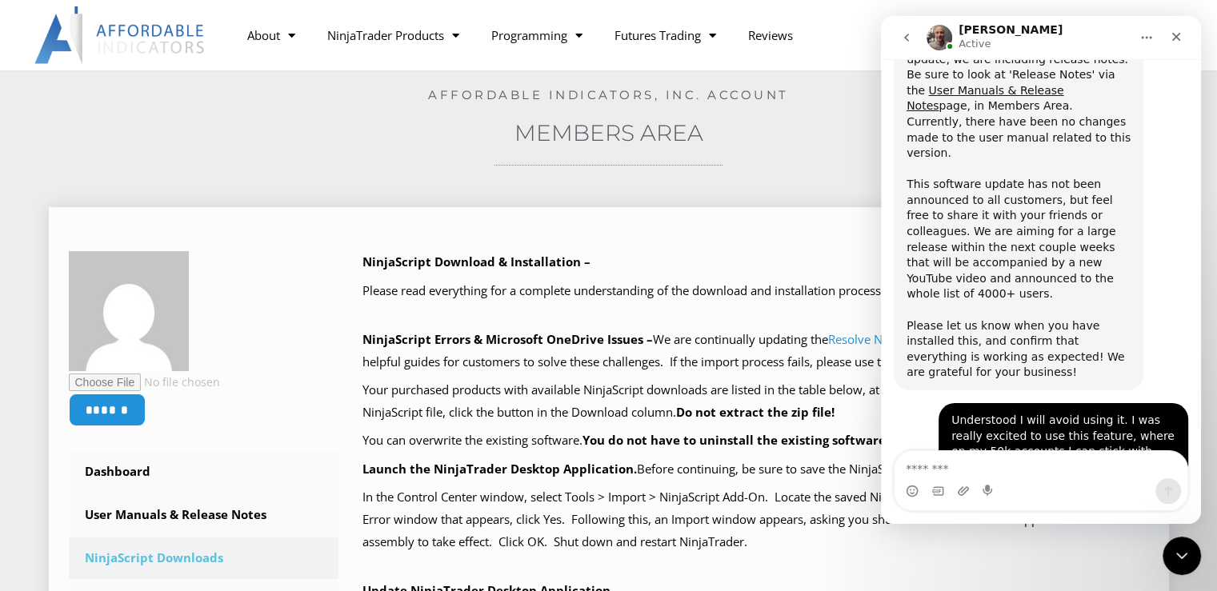
scroll to position [80, 0]
drag, startPoint x: 2049, startPoint y: 54, endPoint x: 1169, endPoint y: 37, distance: 879.6
click at [1169, 37] on div "Close" at bounding box center [1176, 36] width 29 height 29
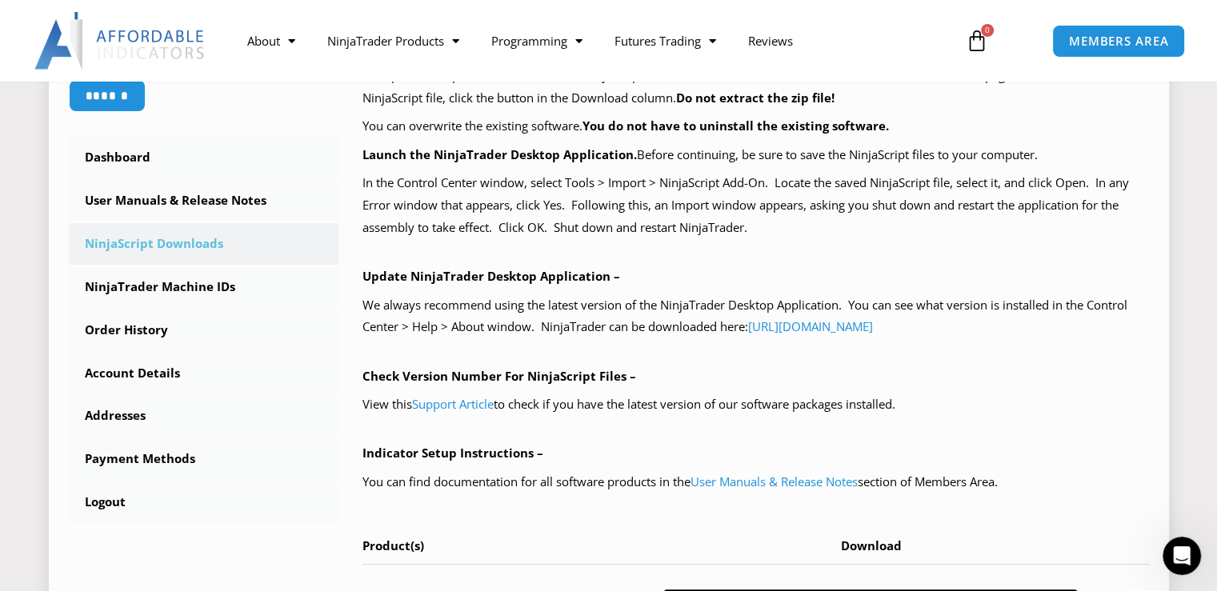
scroll to position [400, 0]
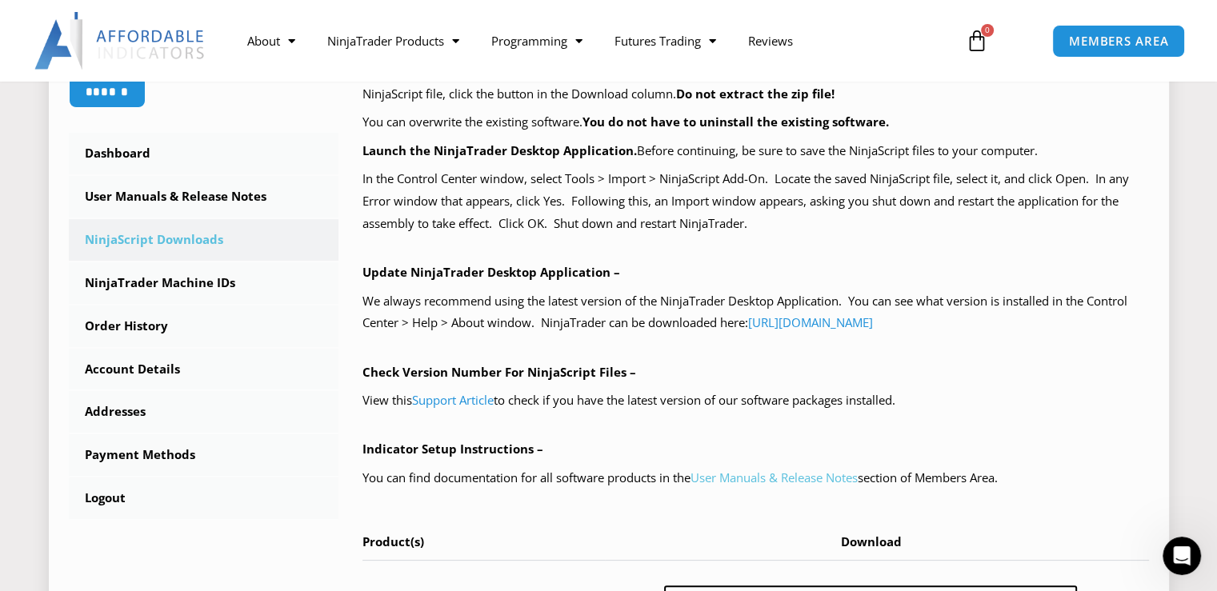
click at [748, 479] on link "User Manuals & Release Notes" at bounding box center [774, 478] width 167 height 16
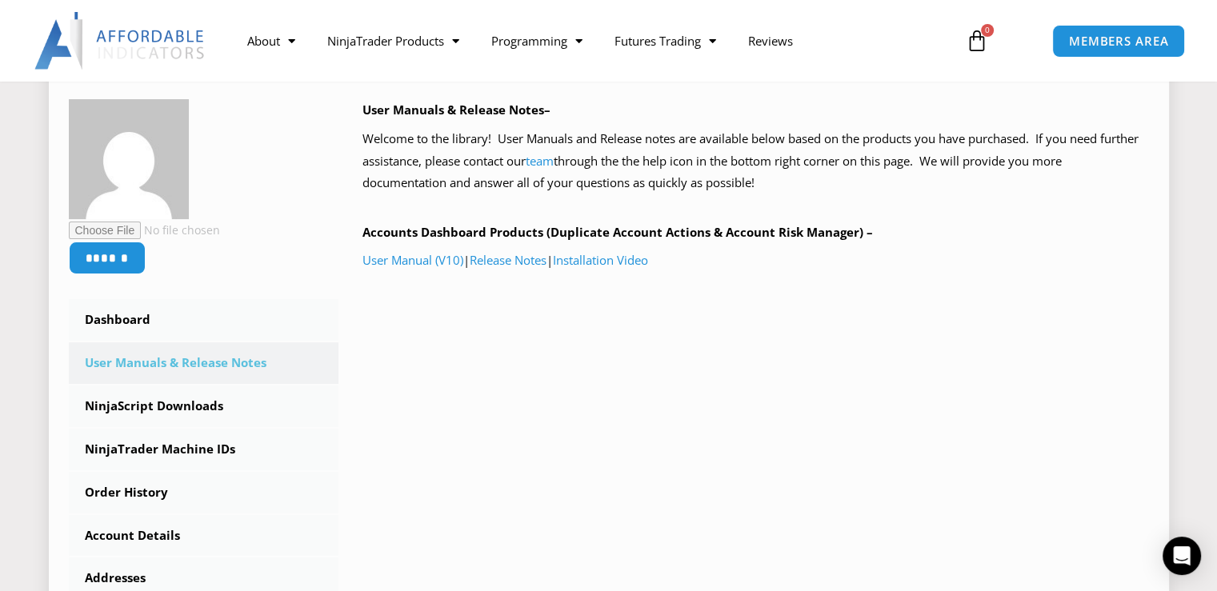
scroll to position [240, 0]
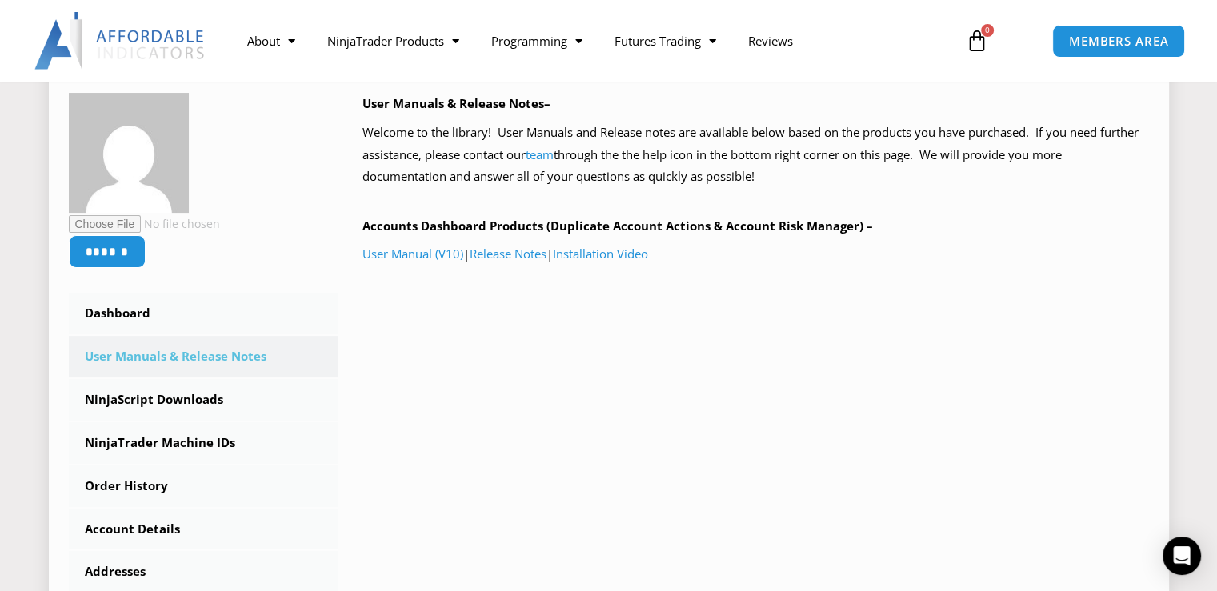
click at [605, 264] on p "User Manual (V10) | Release Notes | Installation Video" at bounding box center [755, 254] width 787 height 22
click at [608, 258] on link "Installation Video" at bounding box center [600, 254] width 95 height 16
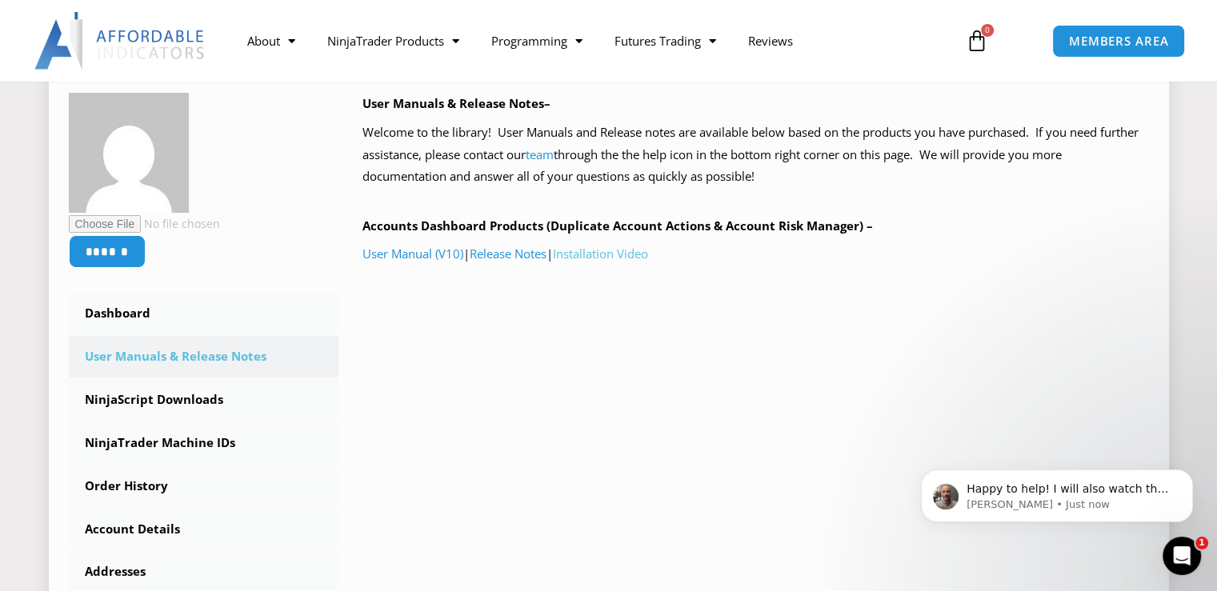
scroll to position [0, 0]
click at [1049, 501] on p "Joel • Just now" at bounding box center [1070, 505] width 206 height 14
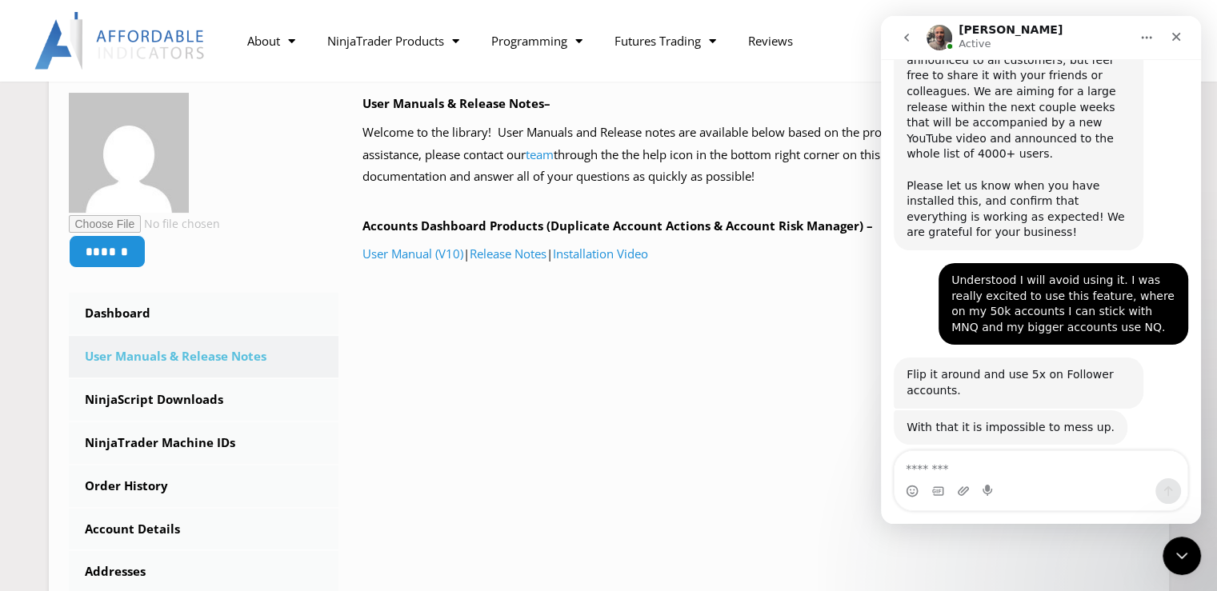
scroll to position [2661, 0]
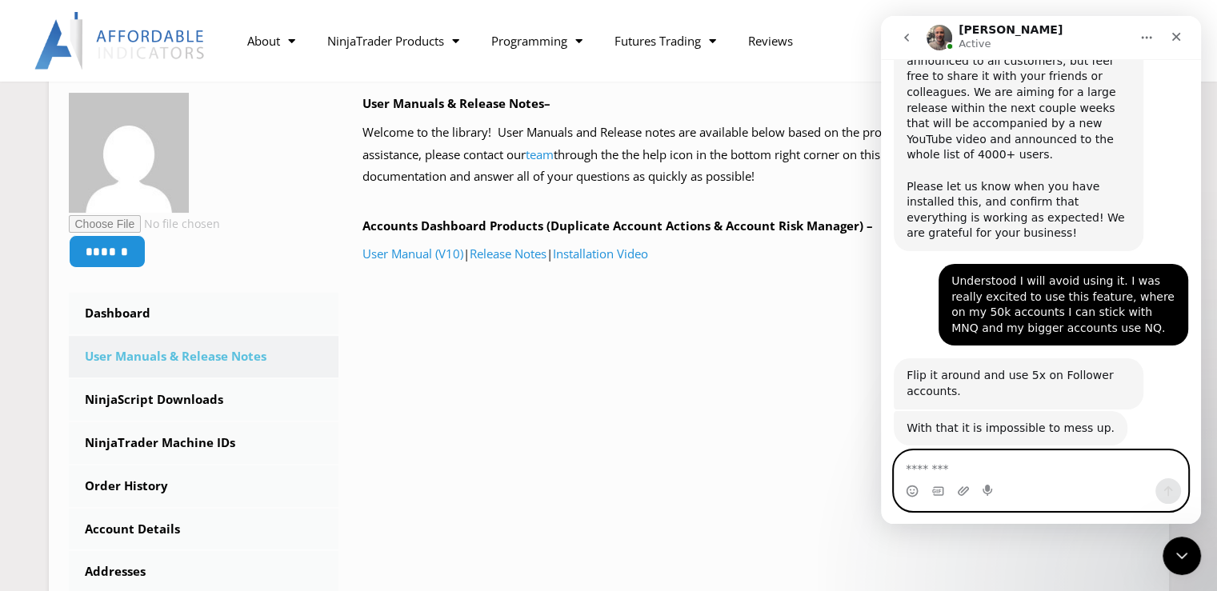
click at [979, 461] on textarea "Message…" at bounding box center [1041, 464] width 293 height 27
type textarea "**********"
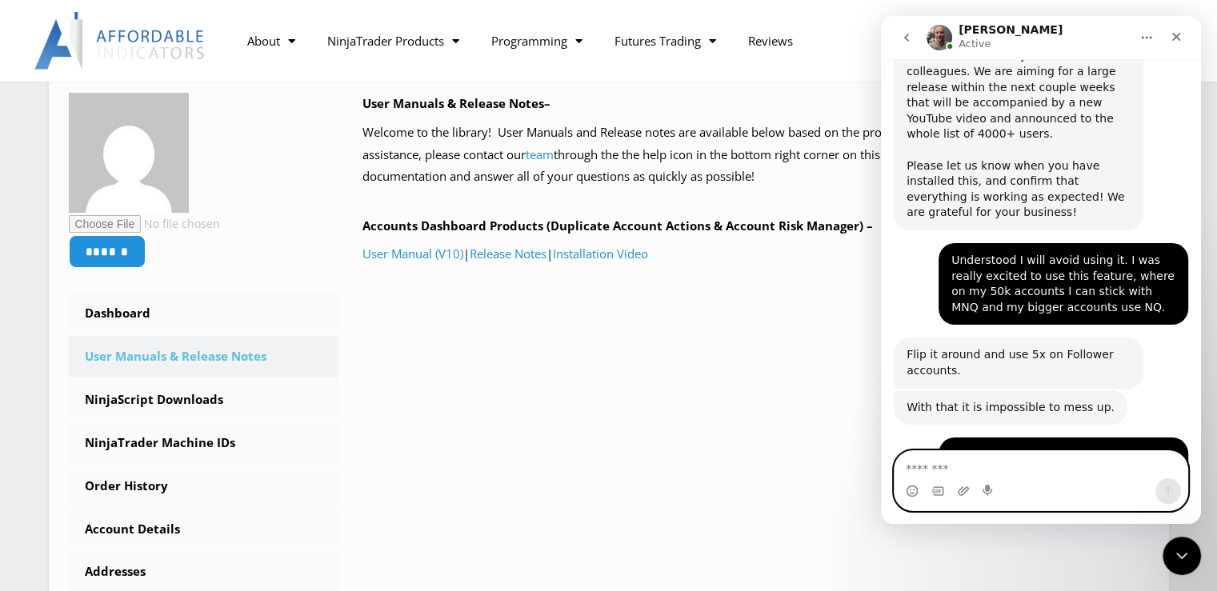
click at [984, 469] on textarea "Message…" at bounding box center [1041, 464] width 293 height 27
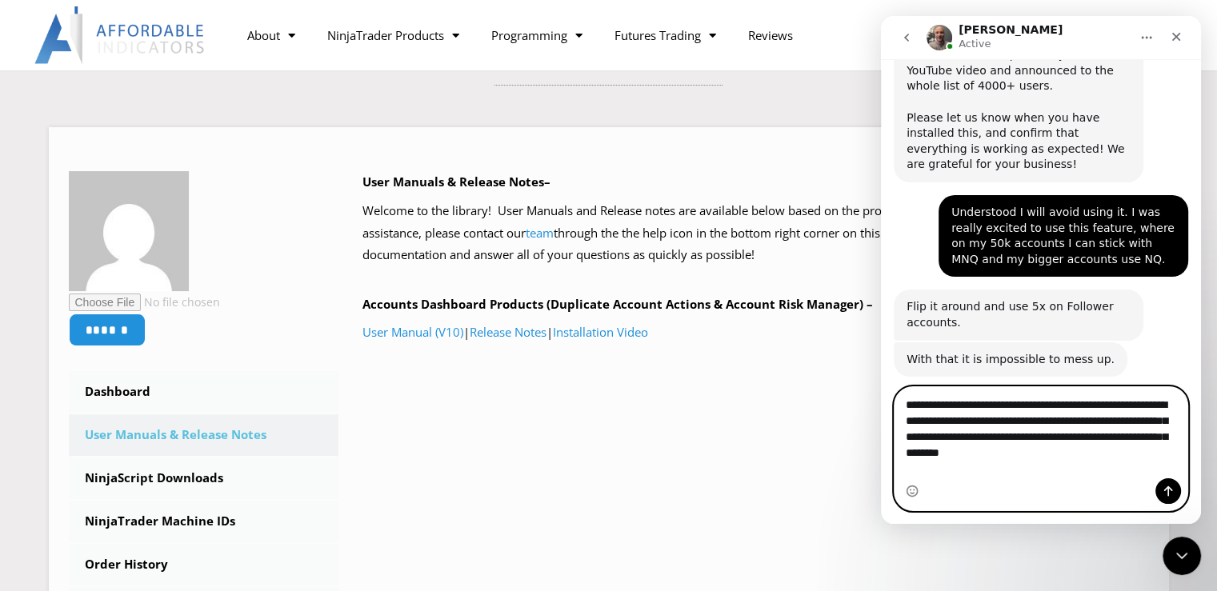
scroll to position [160, 0]
drag, startPoint x: 1112, startPoint y: 463, endPoint x: 1099, endPoint y: 476, distance: 18.7
click at [1092, 463] on textarea "**********" at bounding box center [1041, 424] width 293 height 75
drag, startPoint x: 1127, startPoint y: 474, endPoint x: 751, endPoint y: 388, distance: 385.7
click at [881, 388] on html "Joel Active Let's maximize your potential as a day trader. How can we help you …" at bounding box center [1041, 270] width 320 height 508
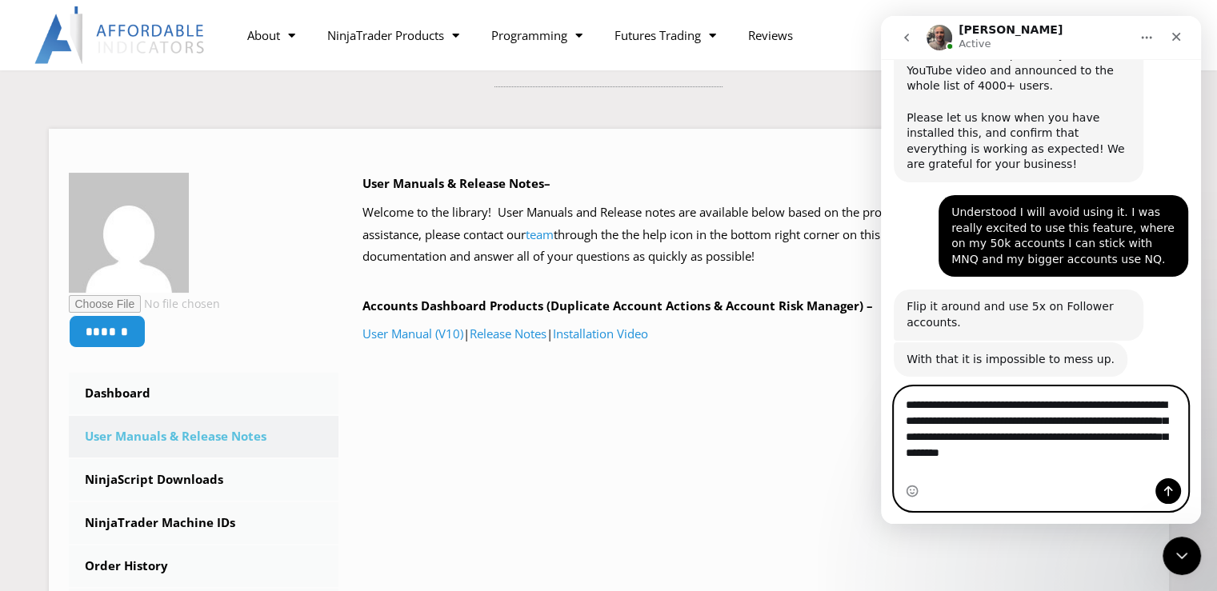
type textarea "**********"
click at [1127, 463] on textarea "**********" at bounding box center [1041, 424] width 293 height 75
drag, startPoint x: 1127, startPoint y: 468, endPoint x: 722, endPoint y: 351, distance: 422.2
click at [881, 351] on html "Joel Active in the last 15m Let's maximize your potential as a day trader. How …" at bounding box center [1041, 270] width 320 height 508
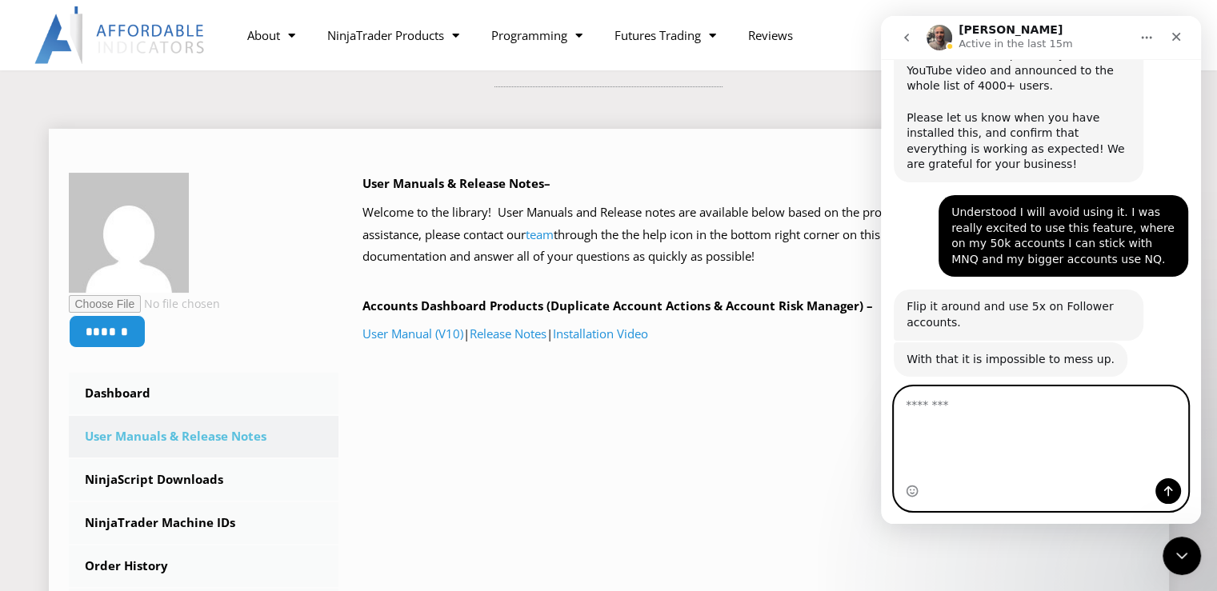
scroll to position [2682, 0]
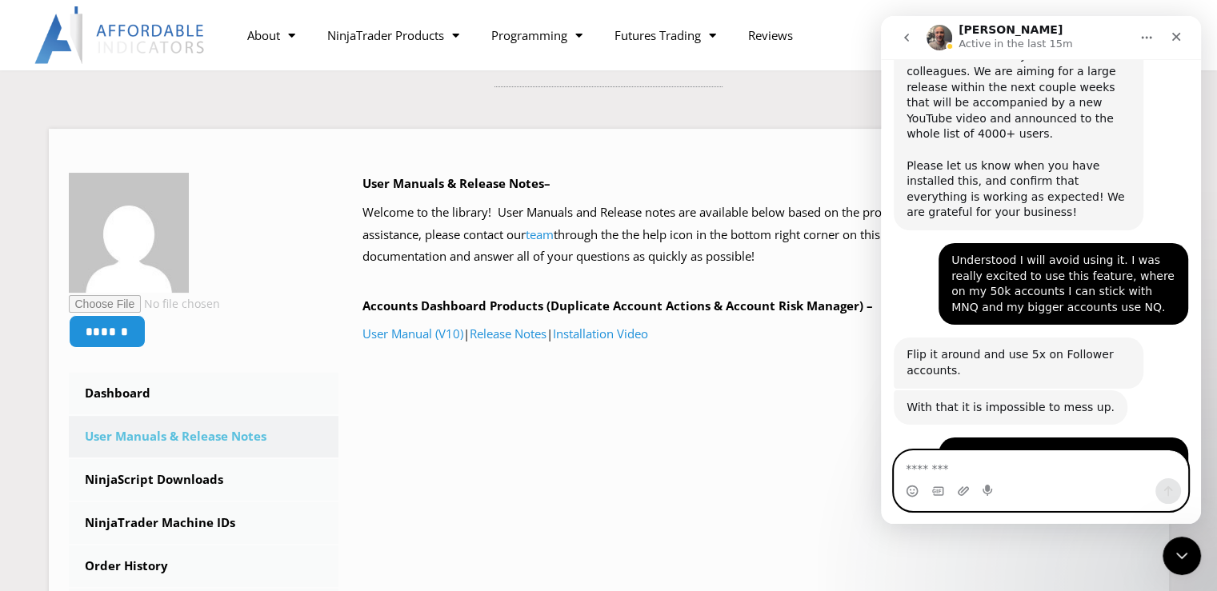
paste textarea "**********"
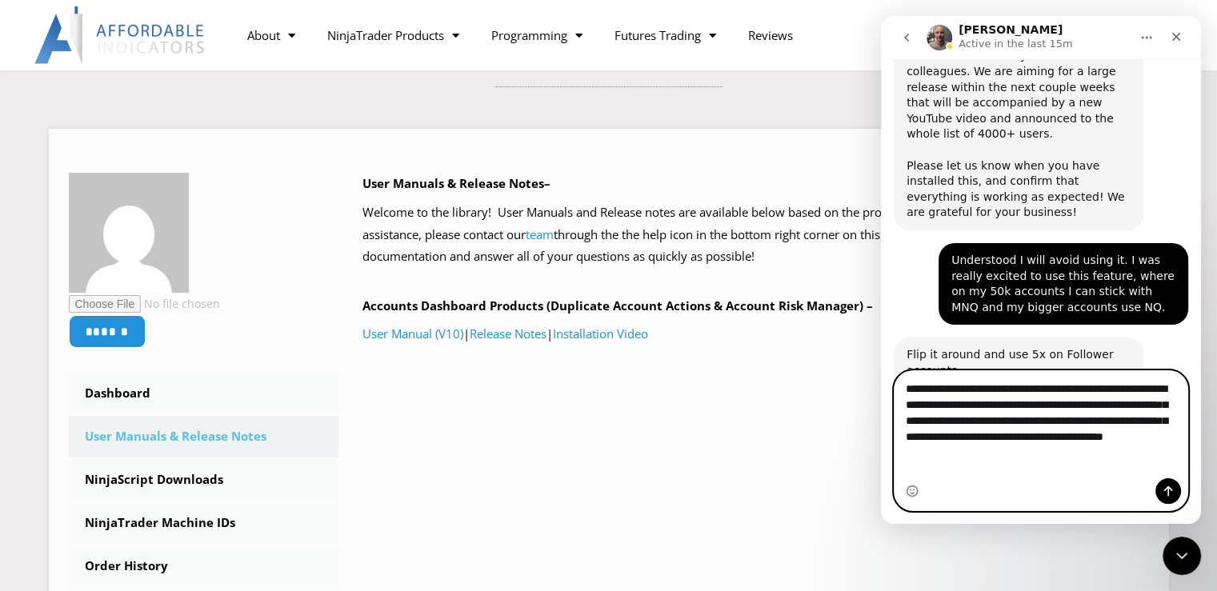
scroll to position [2746, 0]
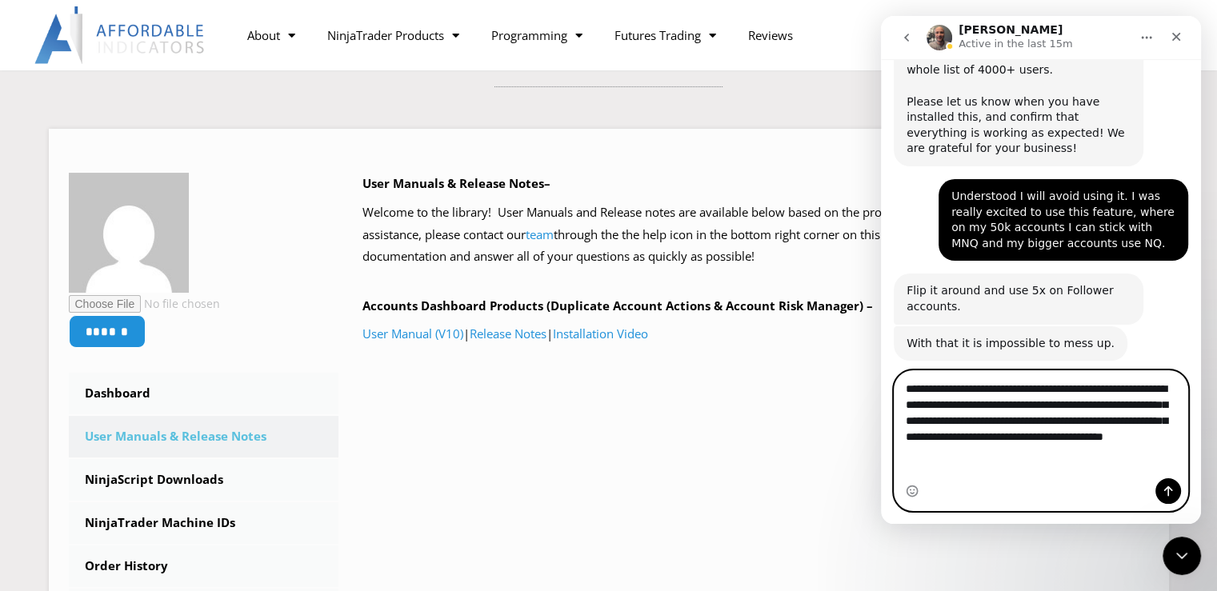
type textarea "**********"
click at [1164, 494] on icon "Send a message…" at bounding box center [1168, 491] width 13 height 13
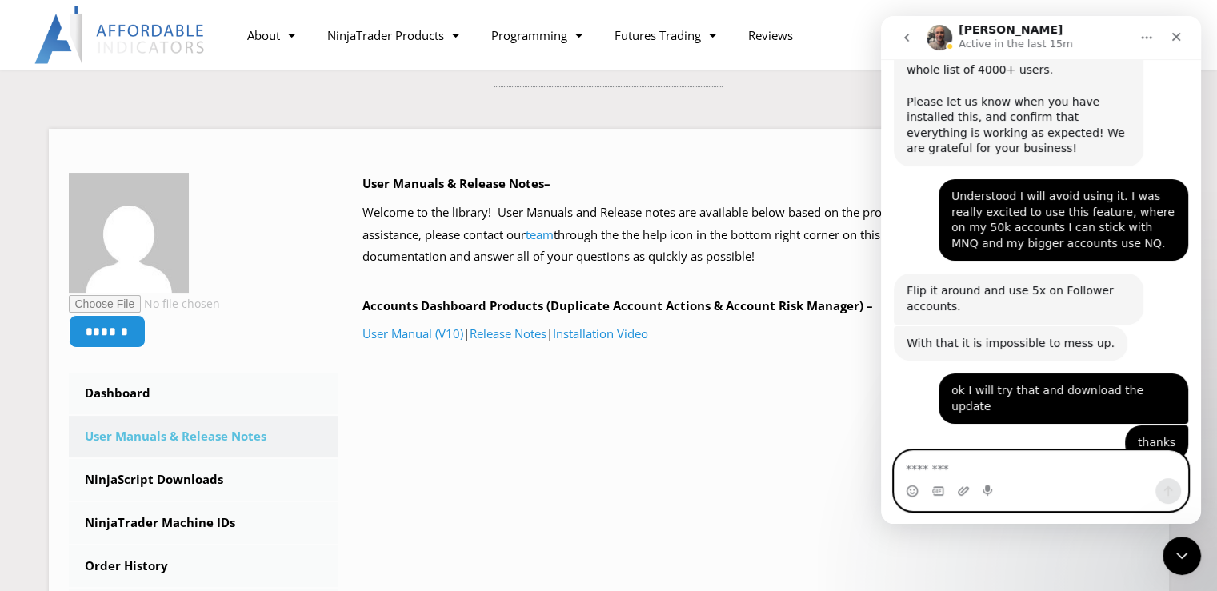
scroll to position [2798, 0]
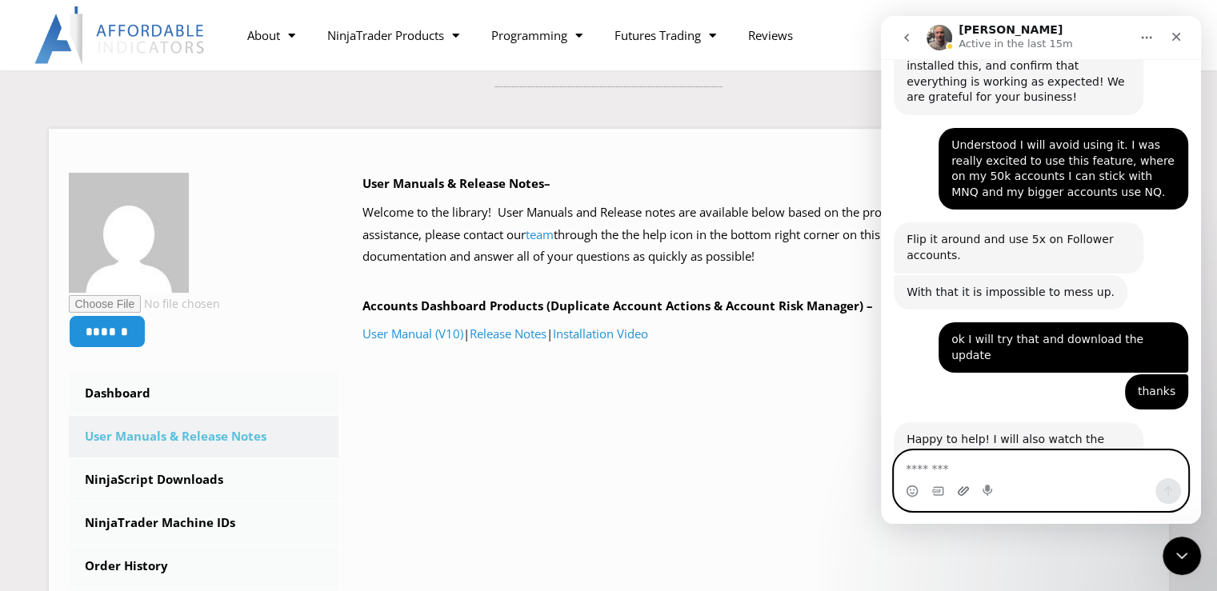
click at [959, 491] on icon "Upload attachment" at bounding box center [963, 491] width 13 height 13
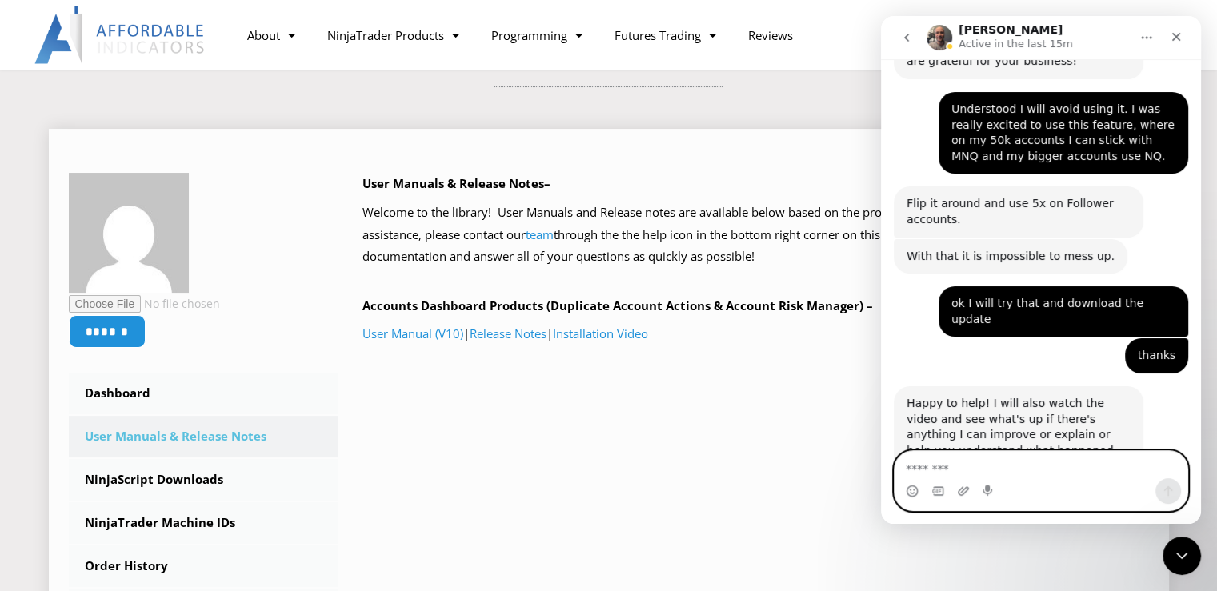
scroll to position [2836, 0]
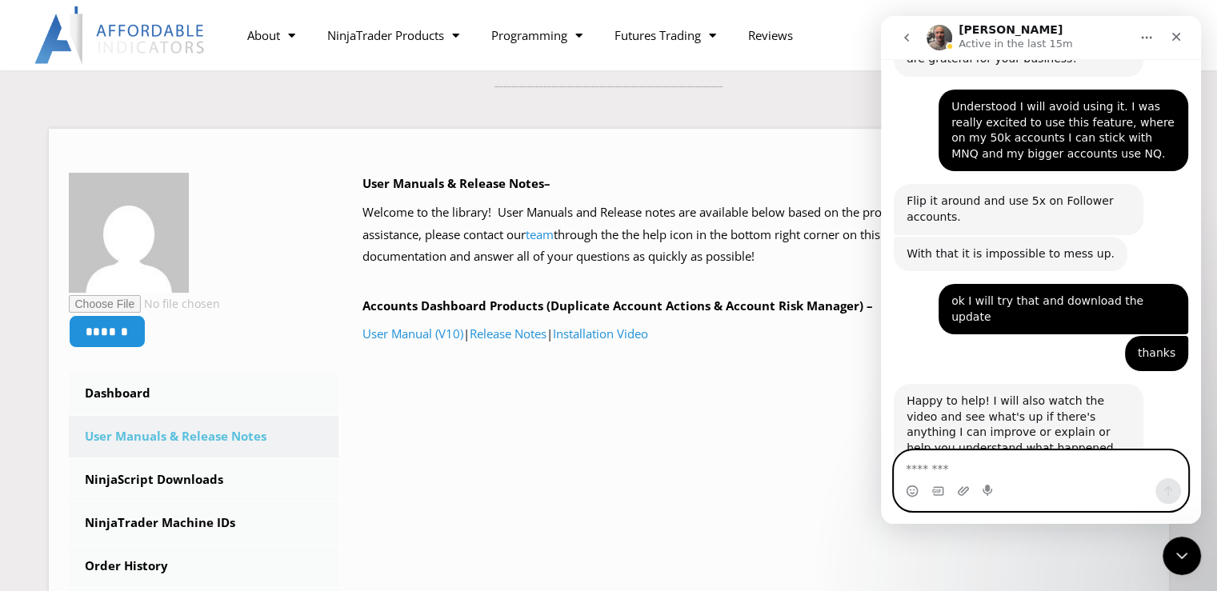
click at [1027, 471] on textarea "Message…" at bounding box center [1041, 464] width 293 height 27
type textarea "**********"
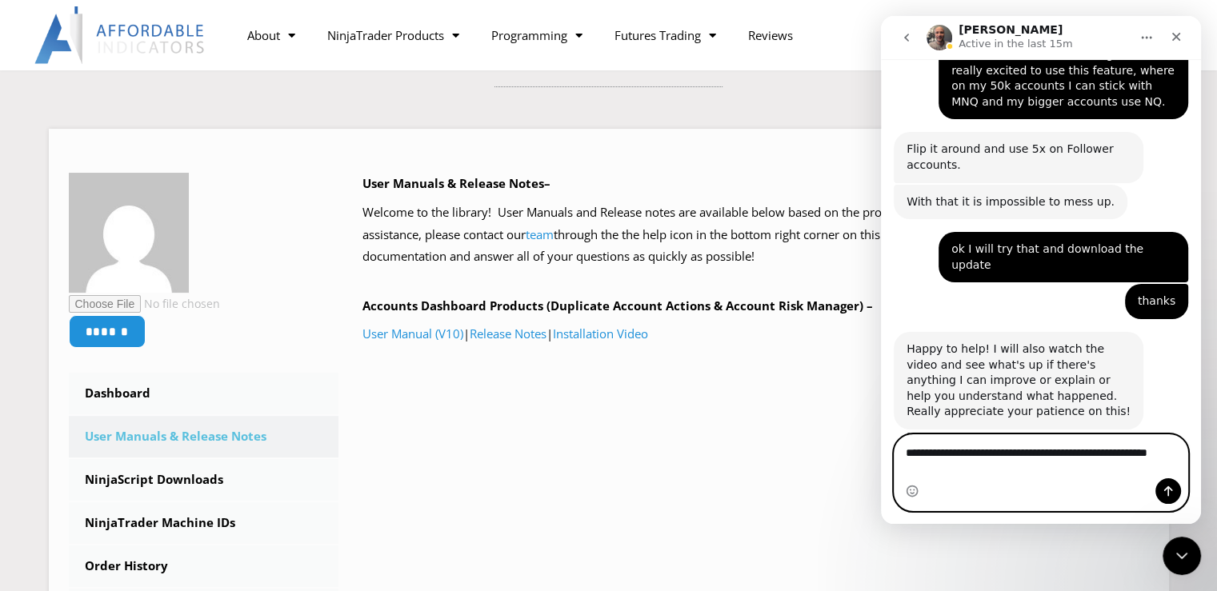
scroll to position [2904, 0]
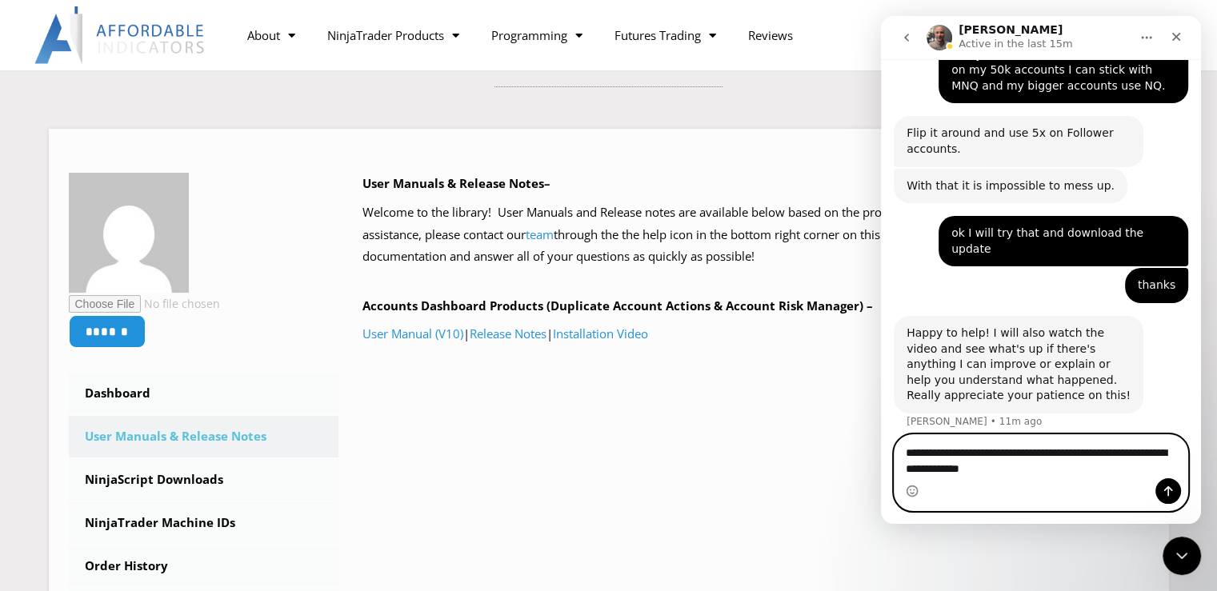
type textarea "**********"
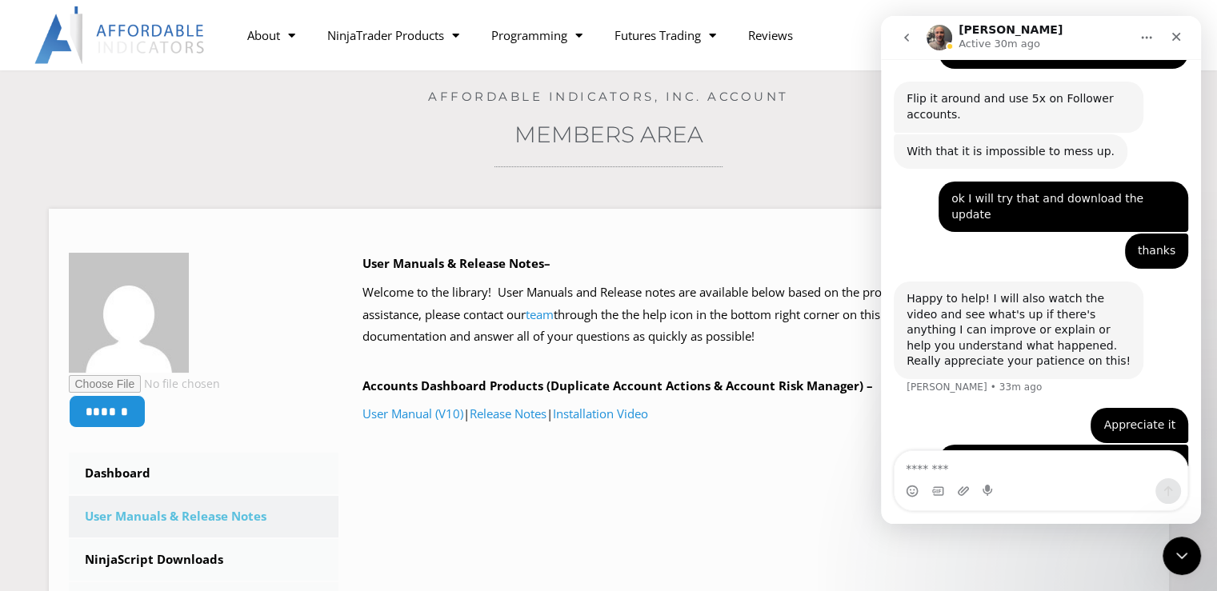
scroll to position [2940, 0]
